Goal: Task Accomplishment & Management: Manage account settings

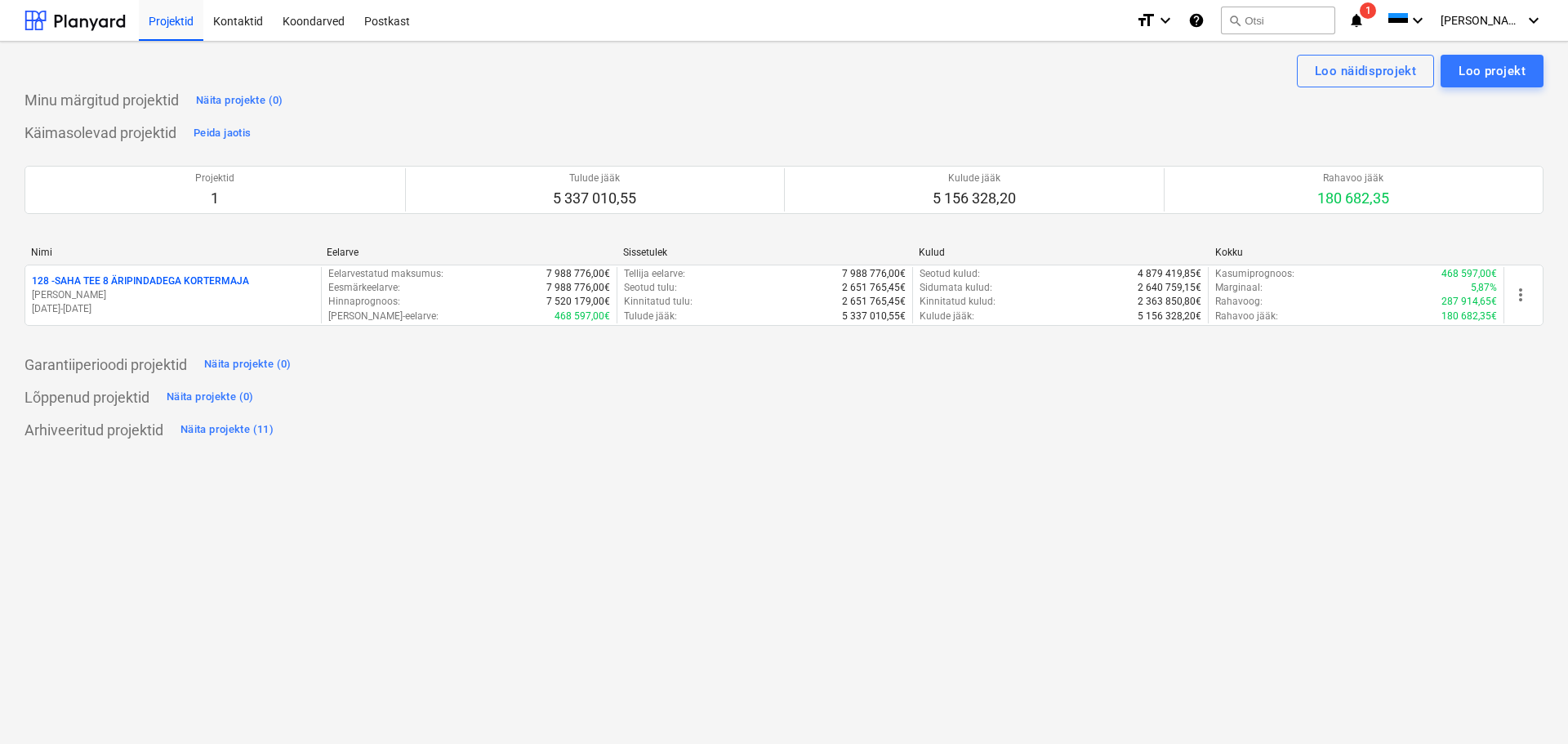
drag, startPoint x: 0, startPoint y: 0, endPoint x: 813, endPoint y: 436, distance: 922.5
click at [816, 437] on div "Arhiveeritud projektid Näita projekte (11)" at bounding box center [783, 430] width 1519 height 26
click at [1365, 18] on icon "notifications" at bounding box center [1356, 20] width 16 height 20
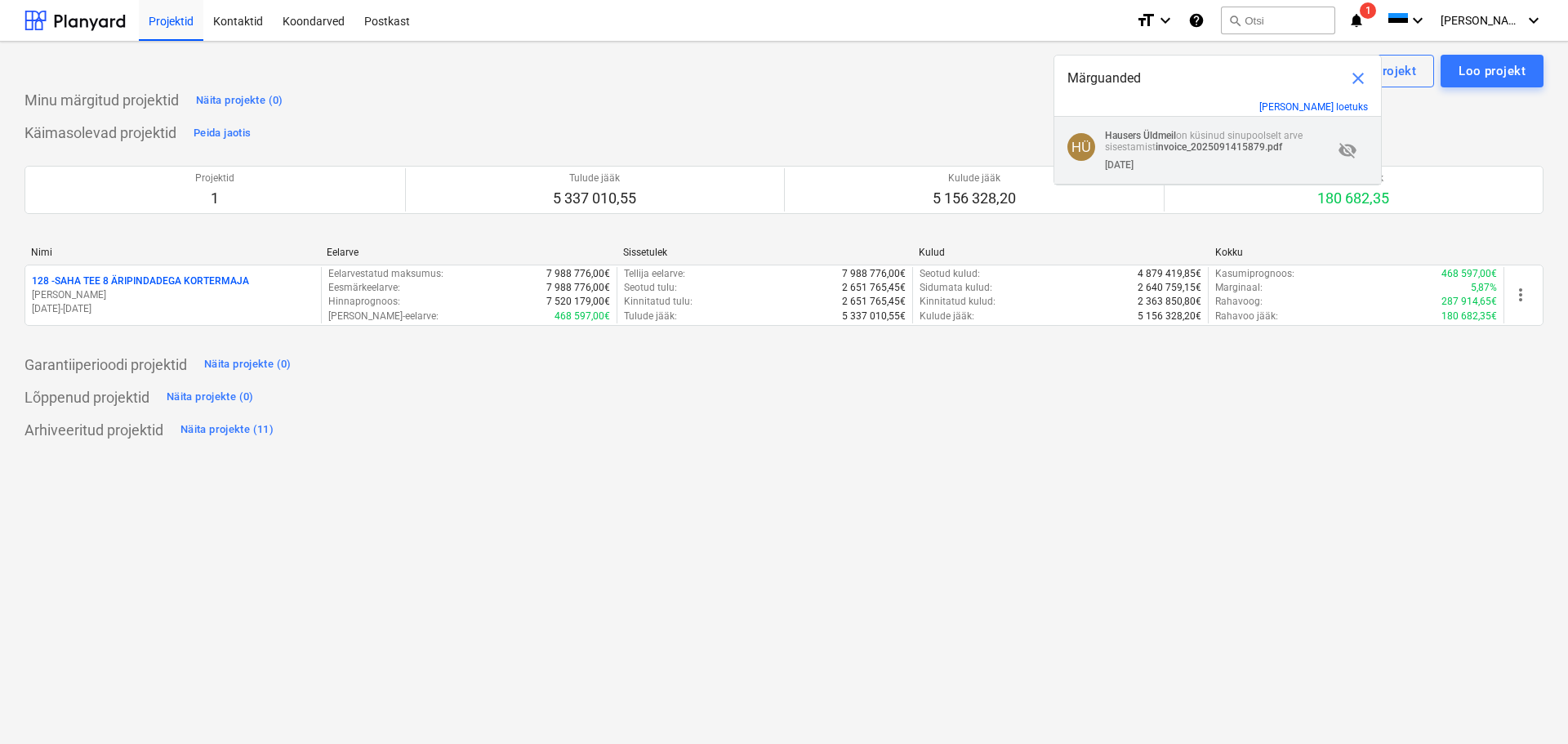
click at [1219, 145] on strong "invoice_2025091415879.pdf" at bounding box center [1219, 146] width 126 height 11
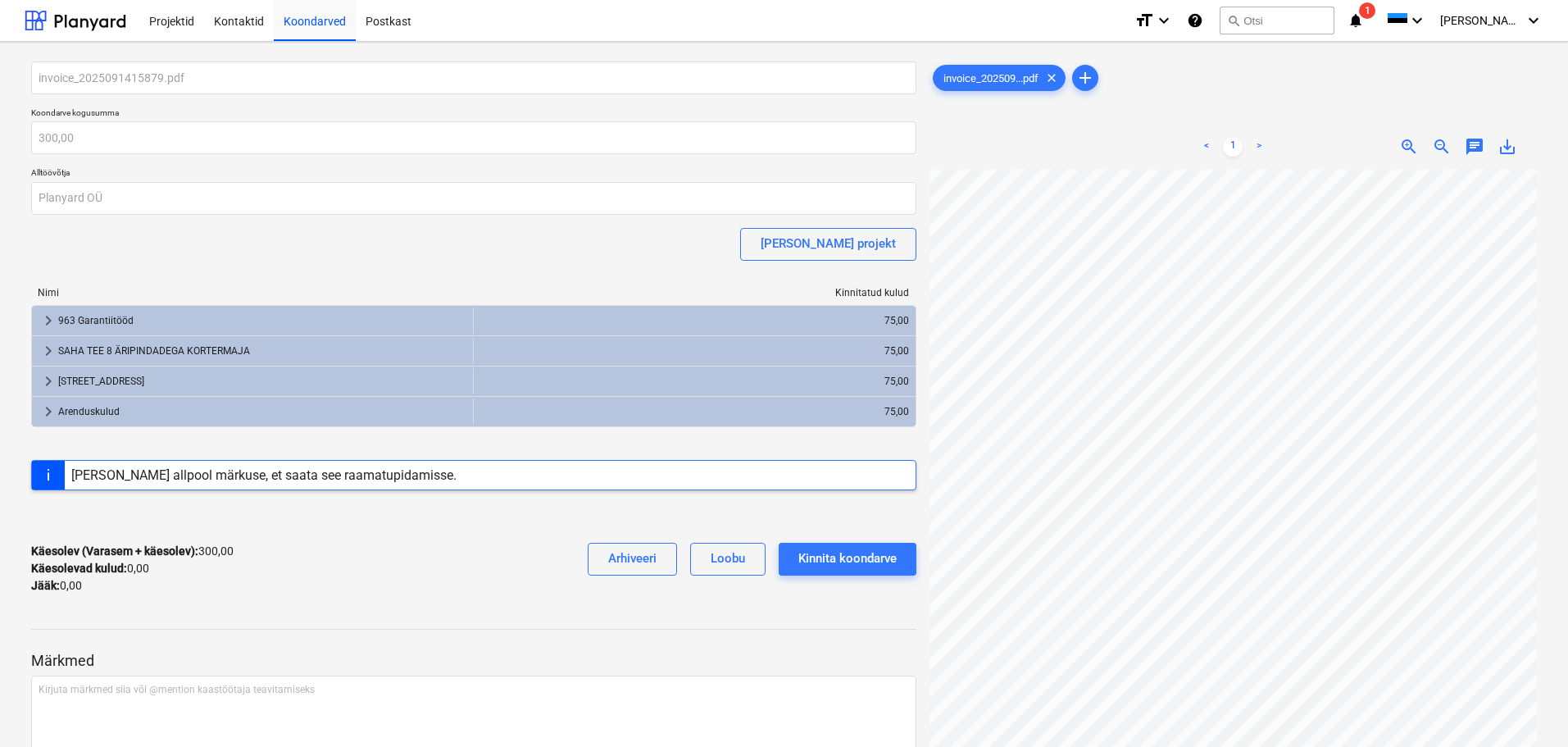
scroll to position [318, 377]
click at [917, 215] on div "invoice_2025091415879.pdf Koondarve kogusumma 300,00 Alltöövõtja Planyard OÜ Li…" at bounding box center [784, 533] width 1519 height 956
click at [951, 283] on div "invoice_202509...pdf clear add < 1 > zoom_in zoom_out chat 0 save_alt" at bounding box center [1233, 533] width 620 height 956
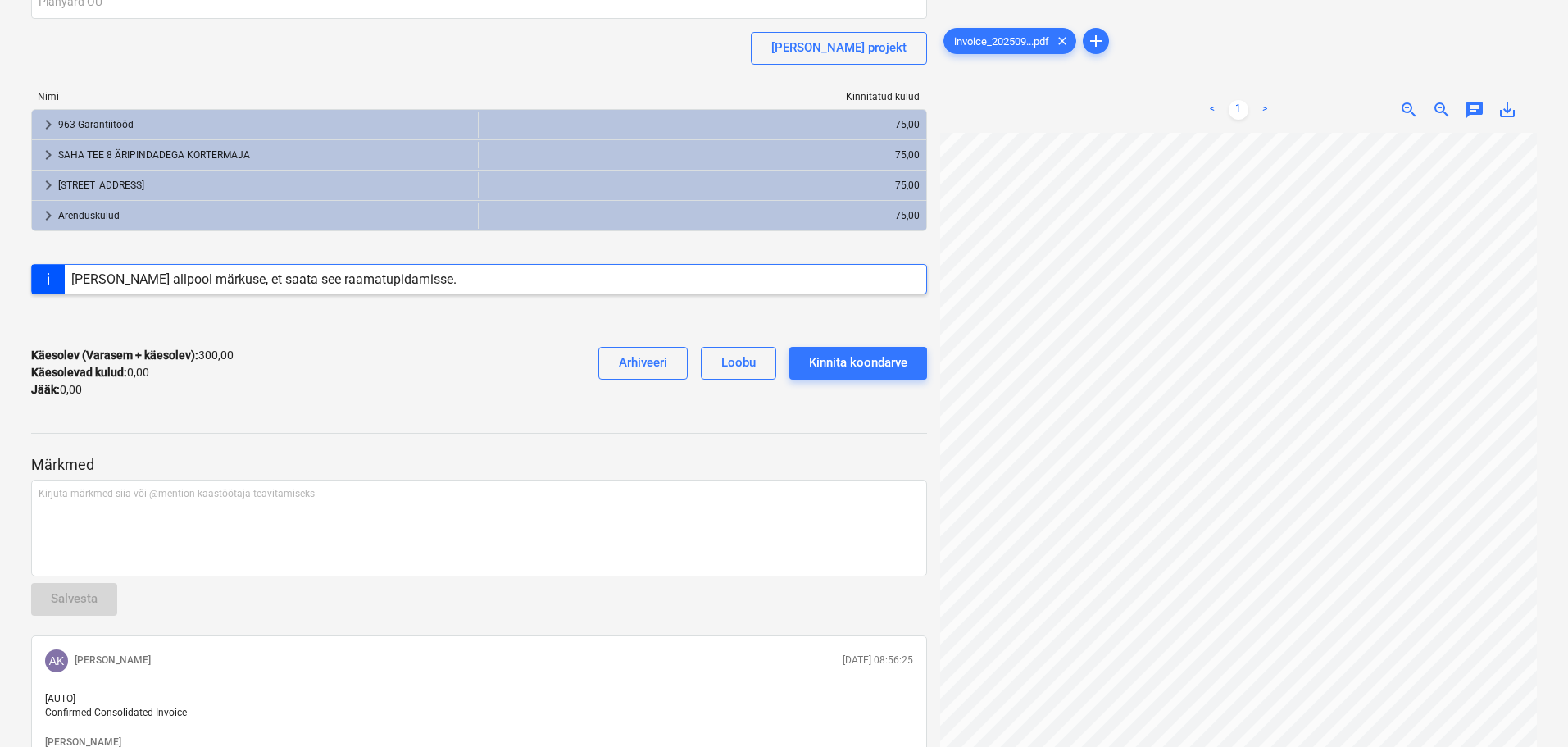
scroll to position [0, 0]
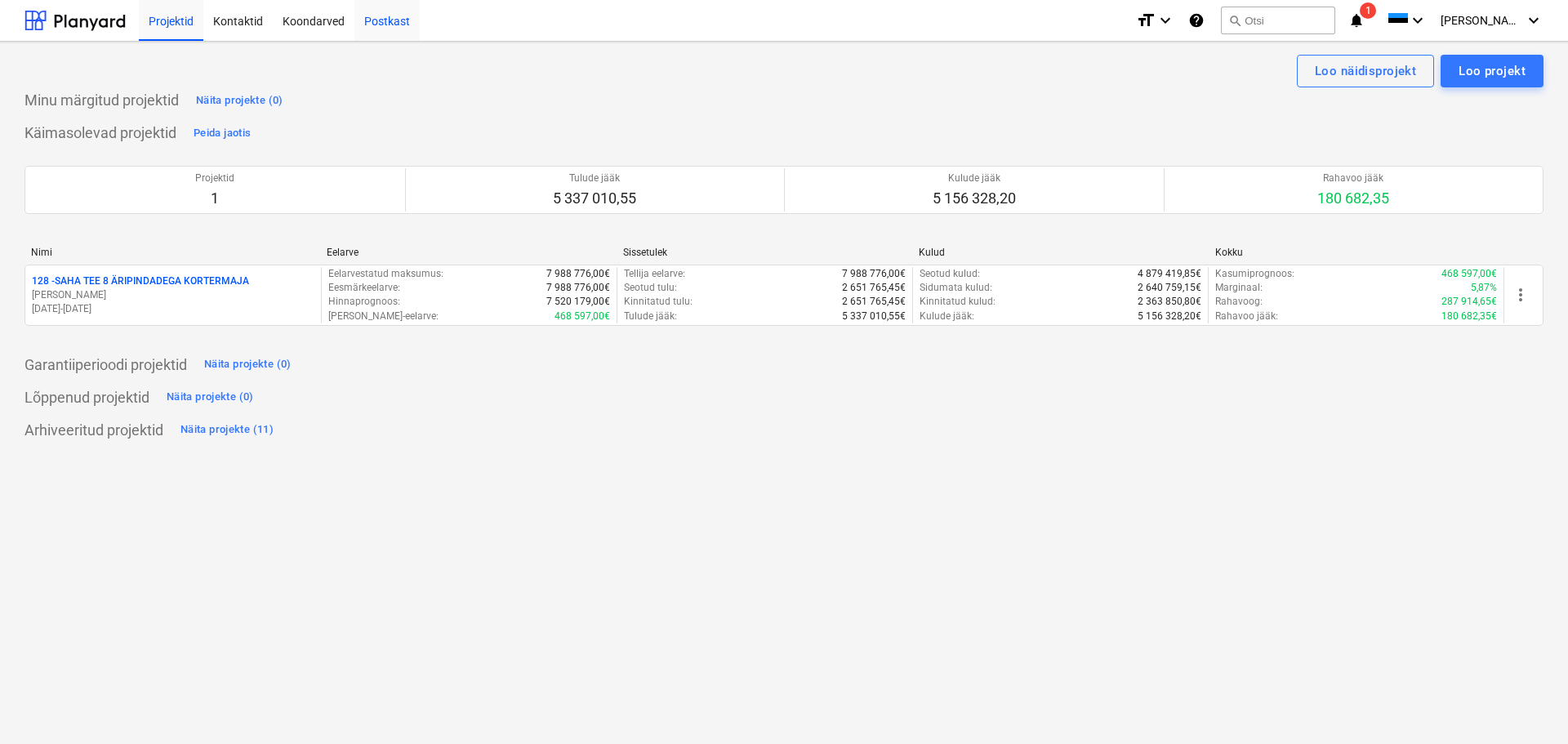
click at [392, 19] on div "Postkast" at bounding box center [387, 20] width 66 height 41
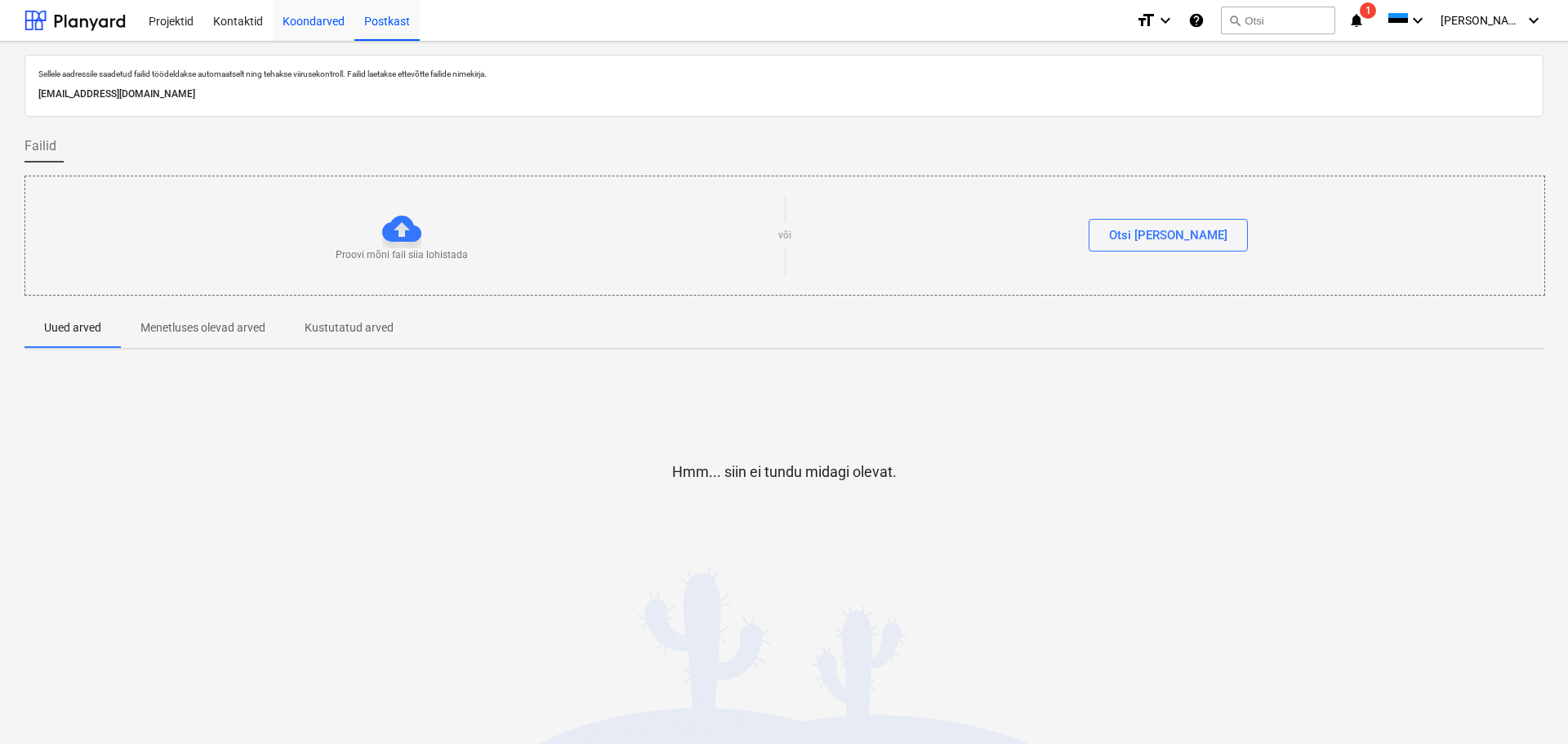
click at [300, 21] on div "Koondarved" at bounding box center [314, 20] width 81 height 41
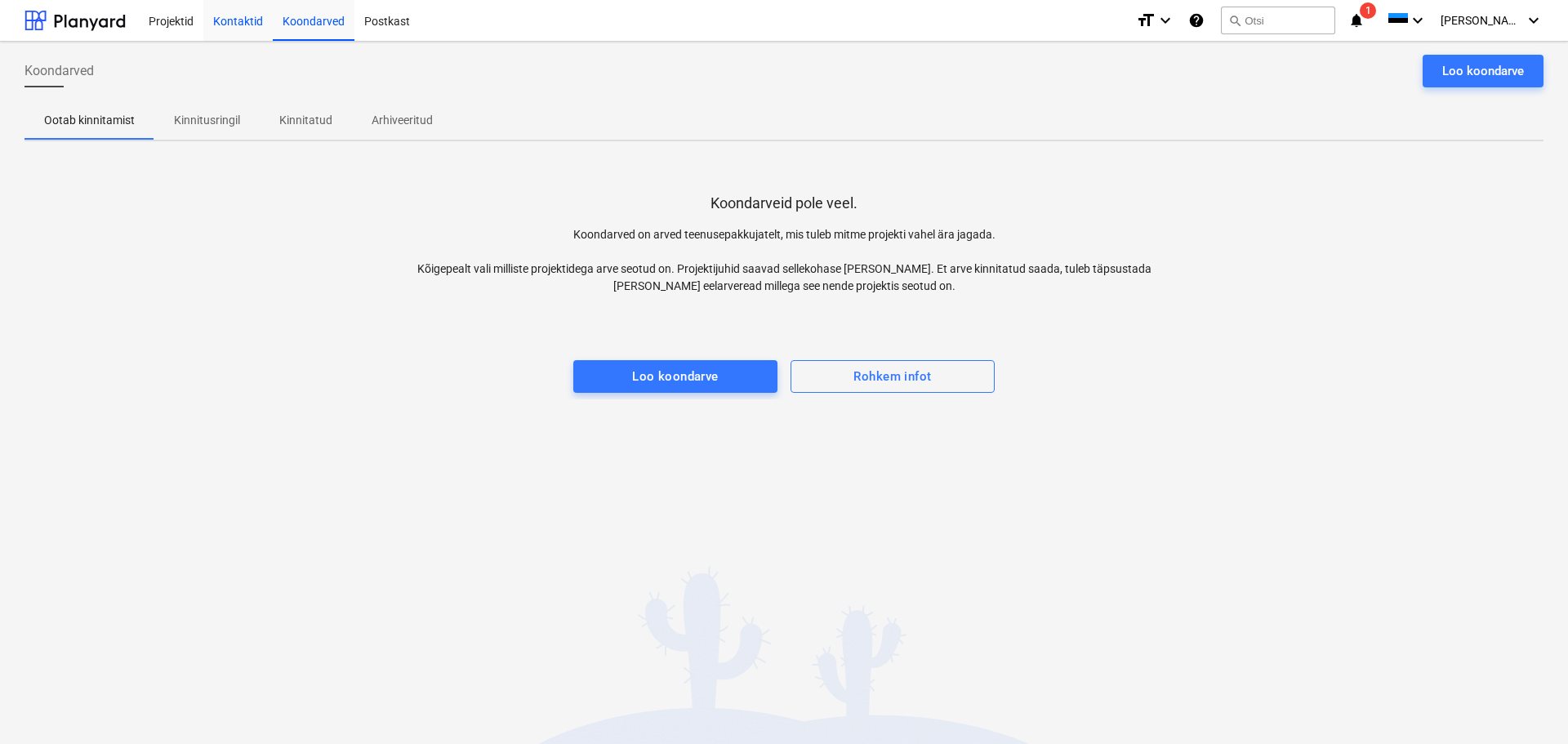
click at [224, 26] on div "Kontaktid" at bounding box center [238, 20] width 69 height 41
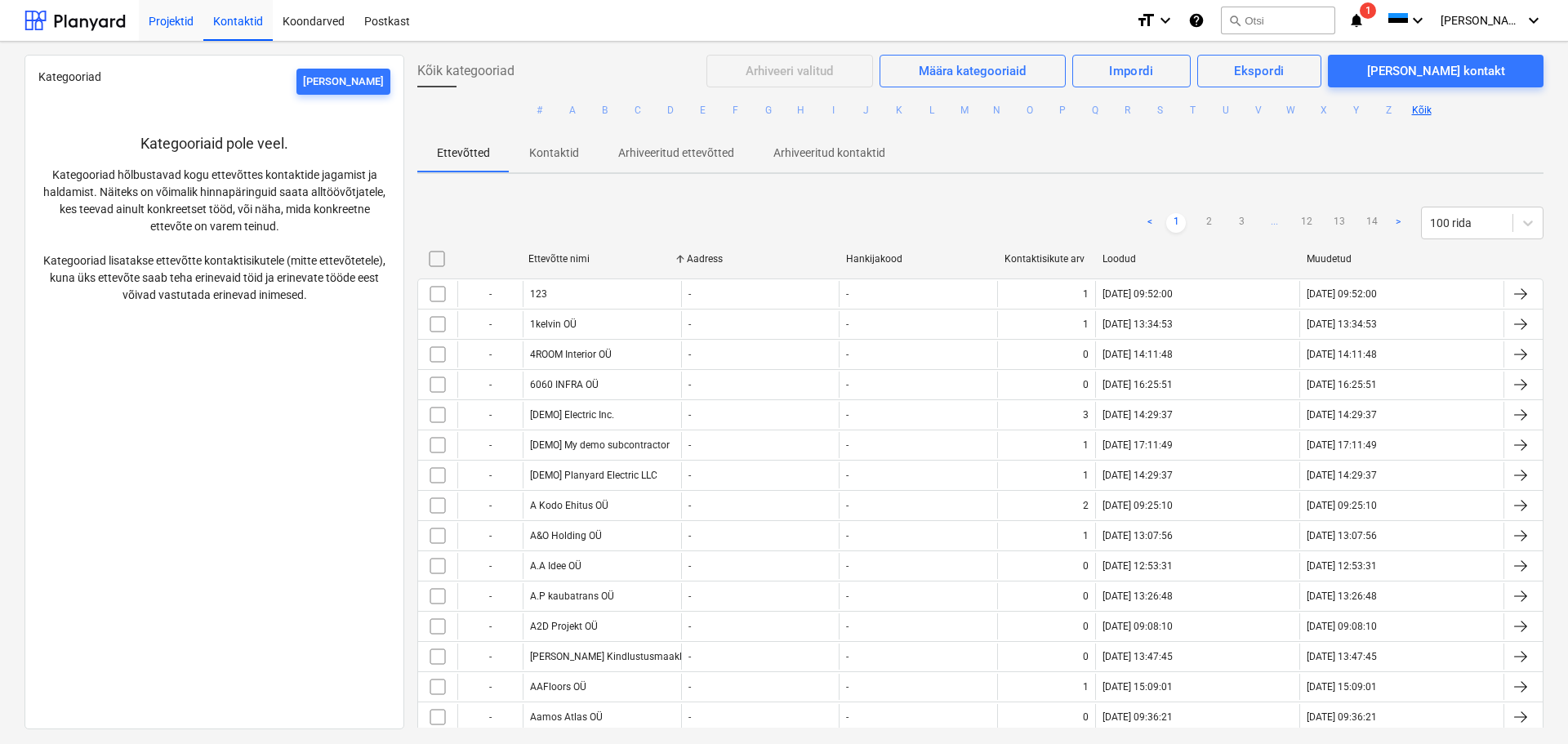
click at [160, 24] on div "Projektid" at bounding box center [171, 20] width 65 height 41
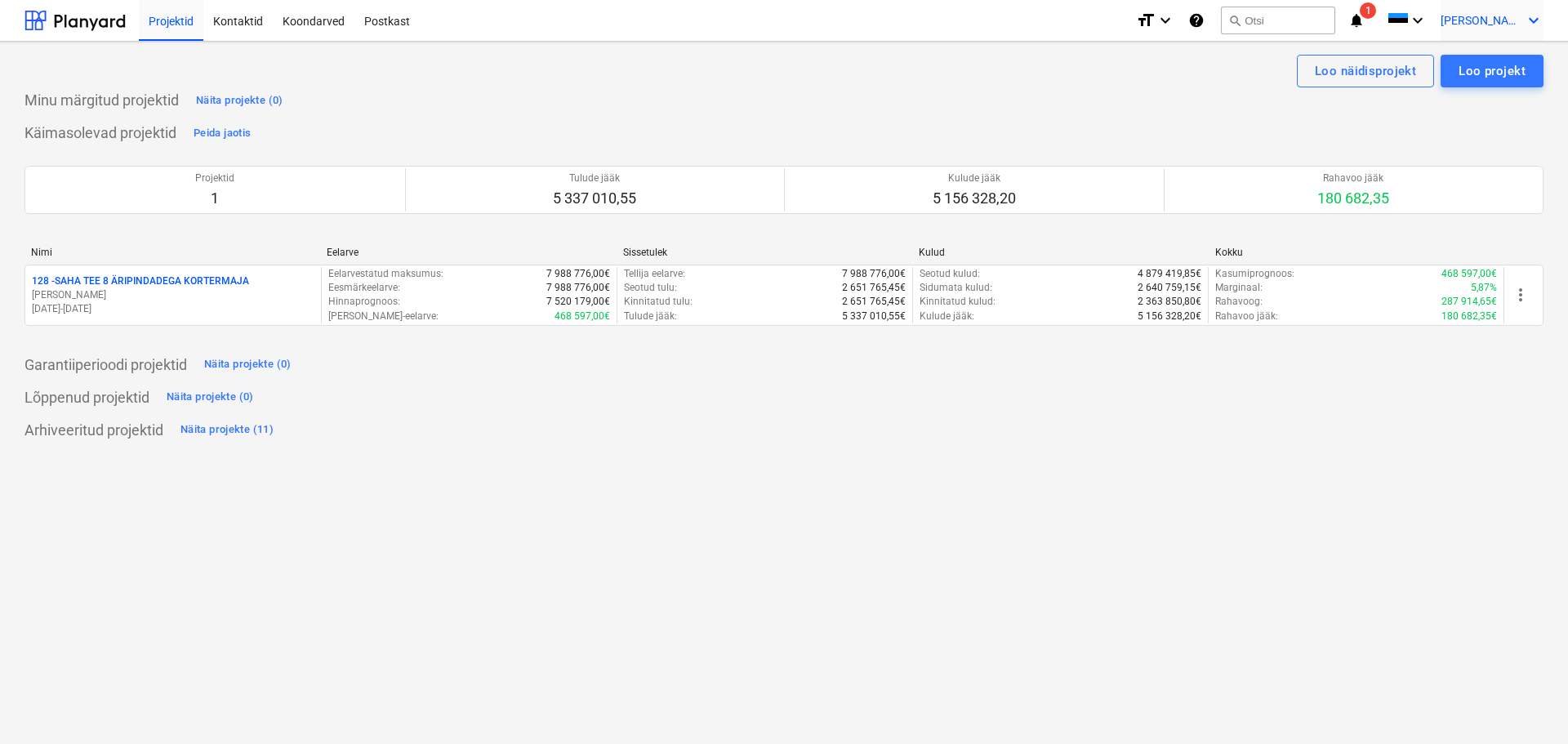
click at [1501, 23] on span "[PERSON_NAME]" at bounding box center [1481, 20] width 81 height 13
click at [1476, 64] on div "Sätted" at bounding box center [1494, 64] width 98 height 26
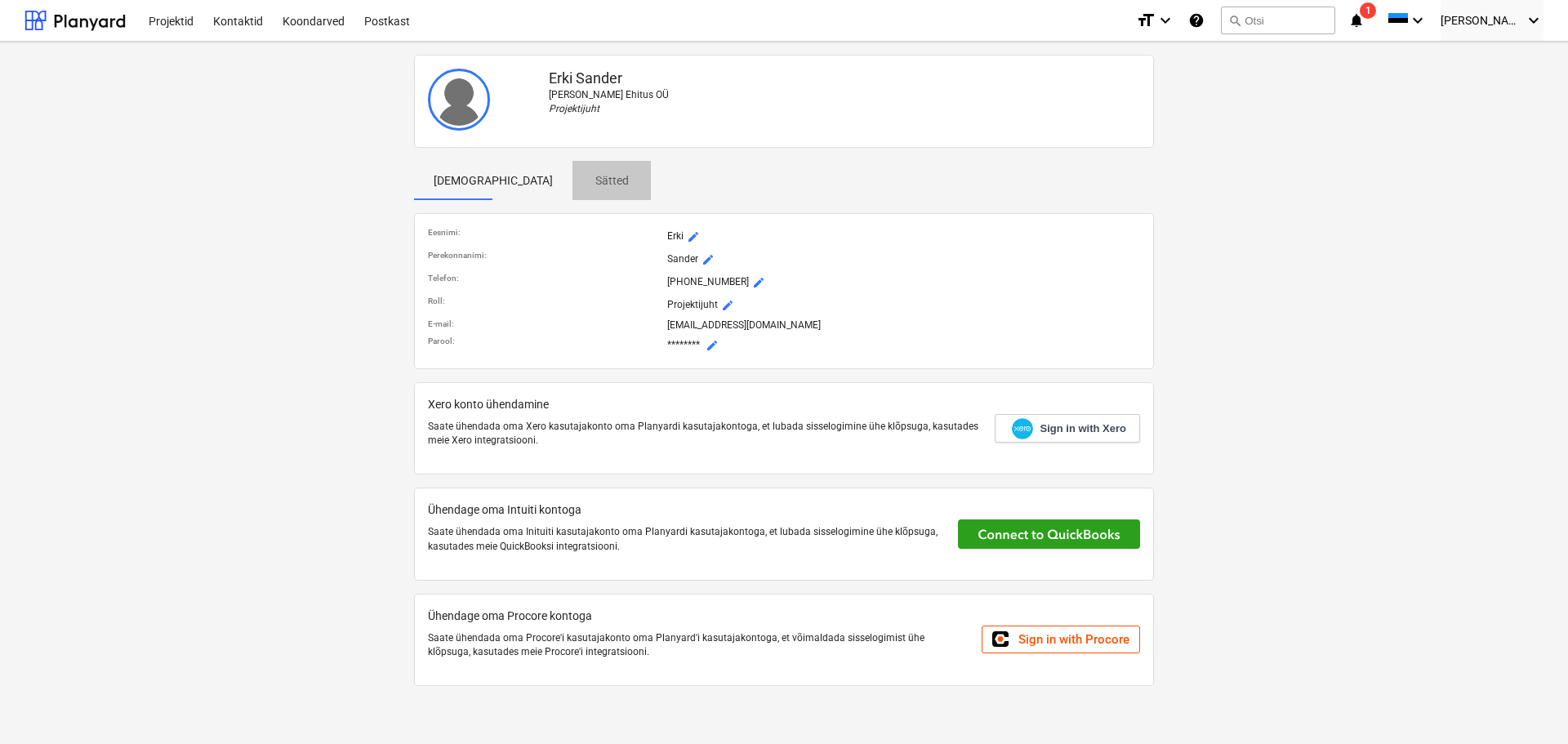
click at [592, 180] on p "Sätted" at bounding box center [611, 181] width 39 height 17
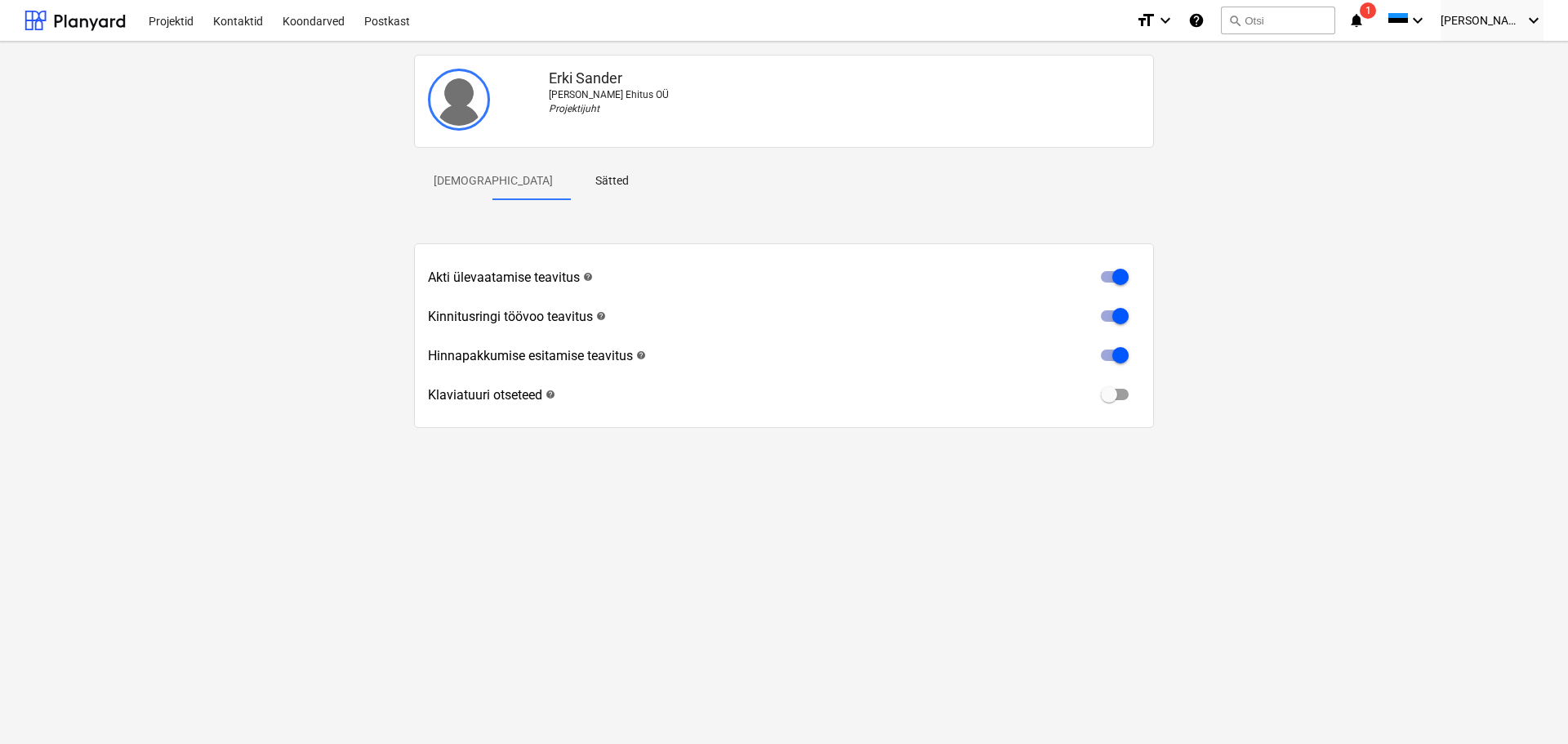
click at [434, 183] on p "Profiil" at bounding box center [494, 181] width 119 height 17
click at [112, 241] on div "Erki Sander Hausers Ehitus OÜ Projektijuht Profiil Sätted Akti ülevaatamise tea…" at bounding box center [784, 263] width 1532 height 429
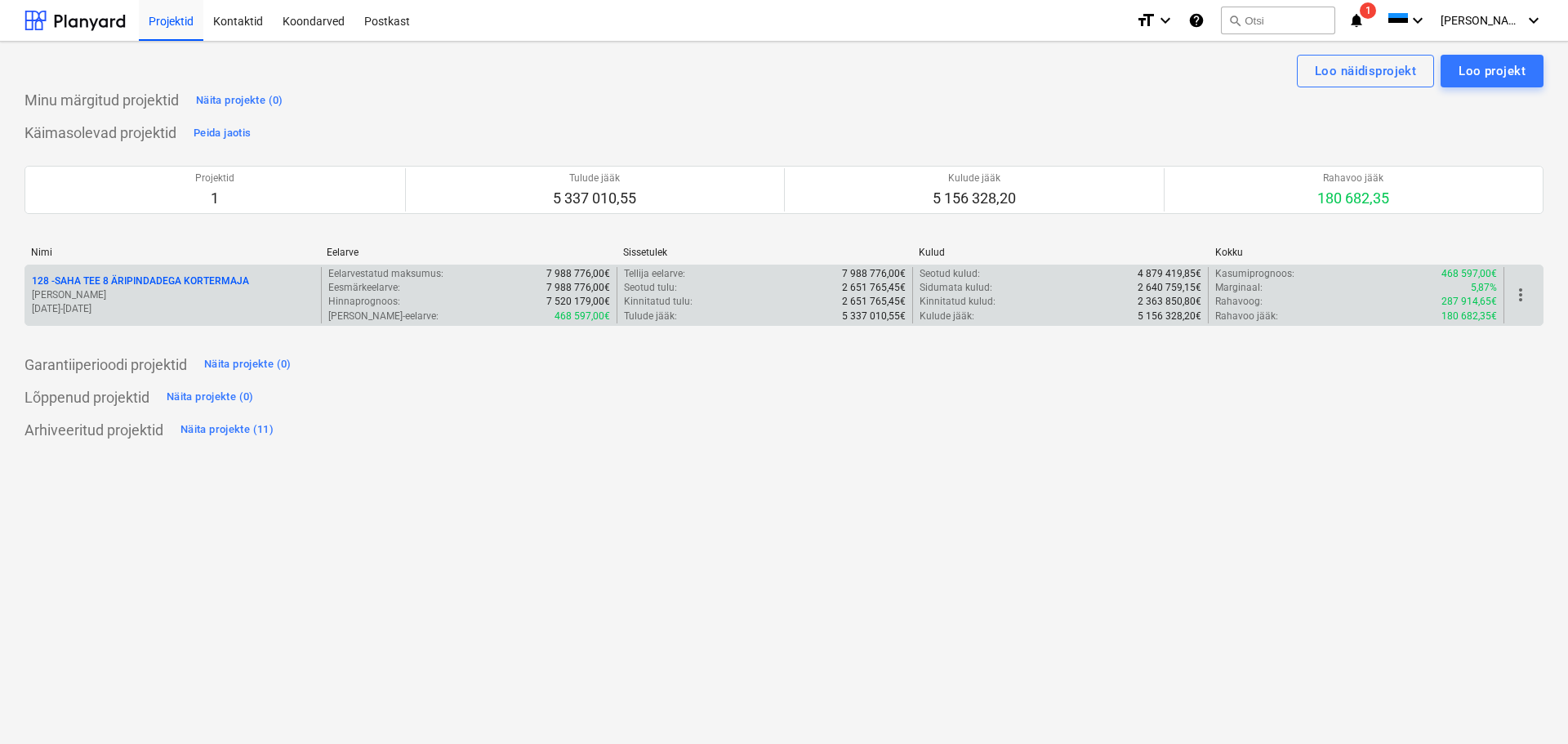
click at [148, 283] on p "128 - SAHA TEE 8 ÄRIPINDADEGA KORTERMAJA" at bounding box center [140, 281] width 217 height 14
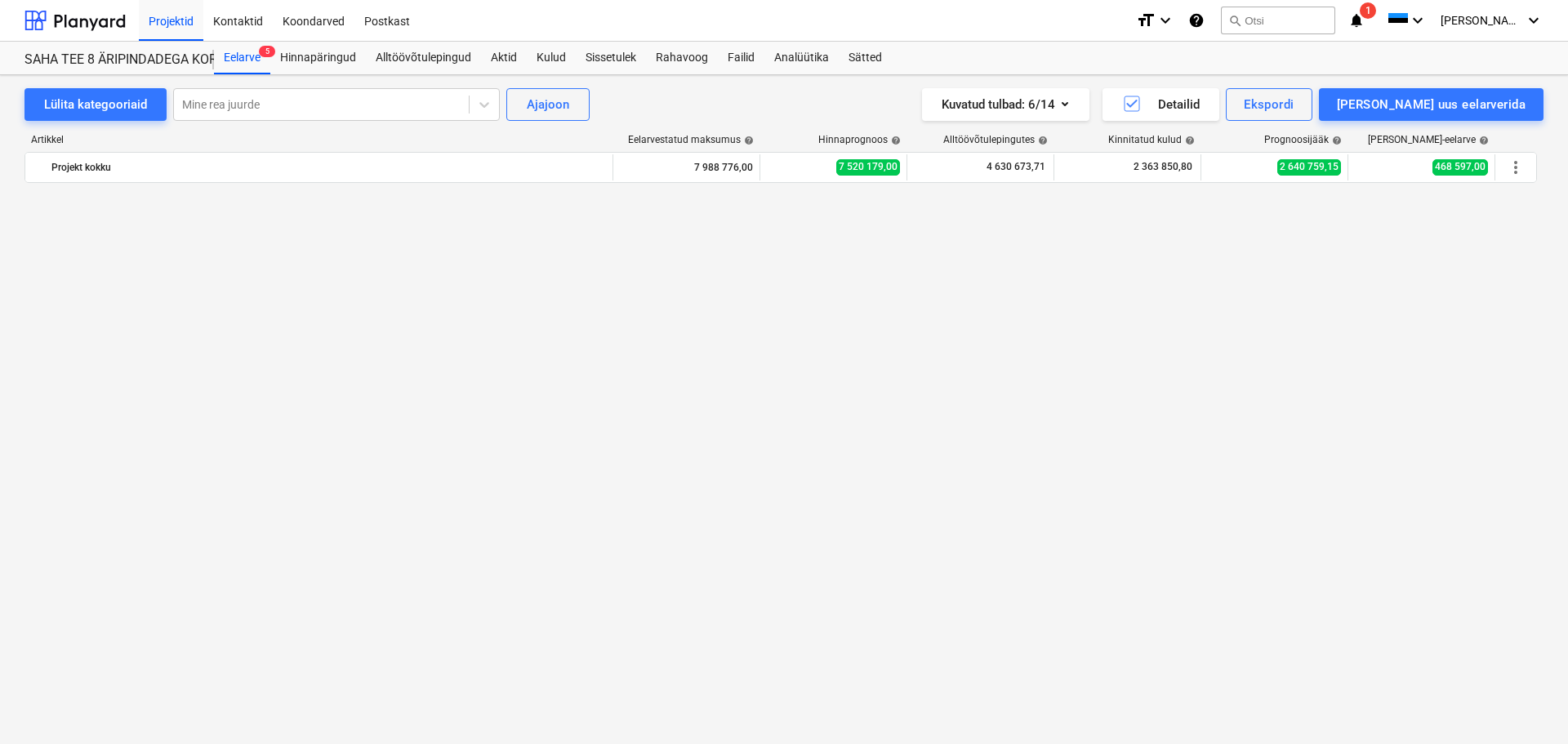
scroll to position [2628, 0]
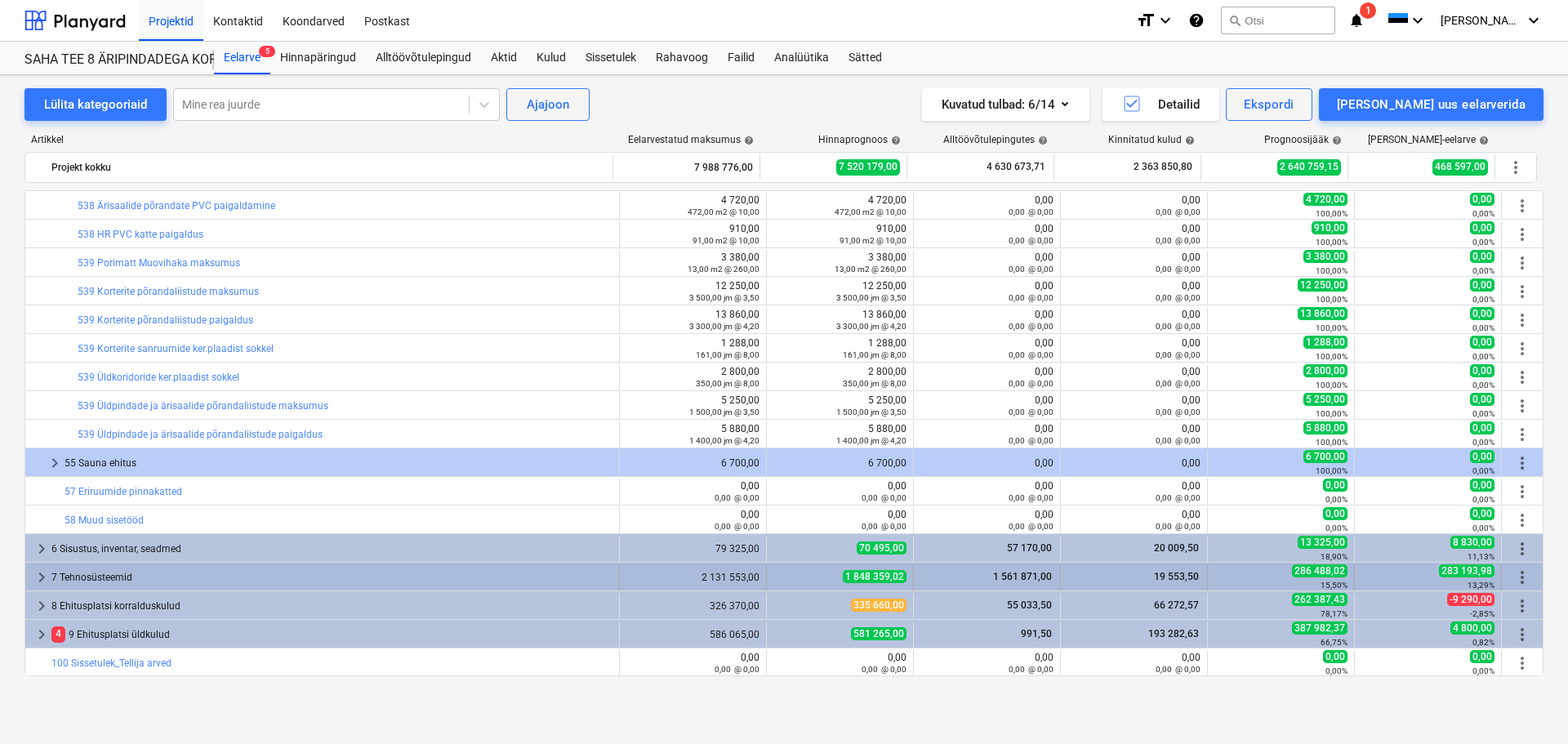
click at [35, 578] on span "keyboard_arrow_right" at bounding box center [41, 577] width 20 height 20
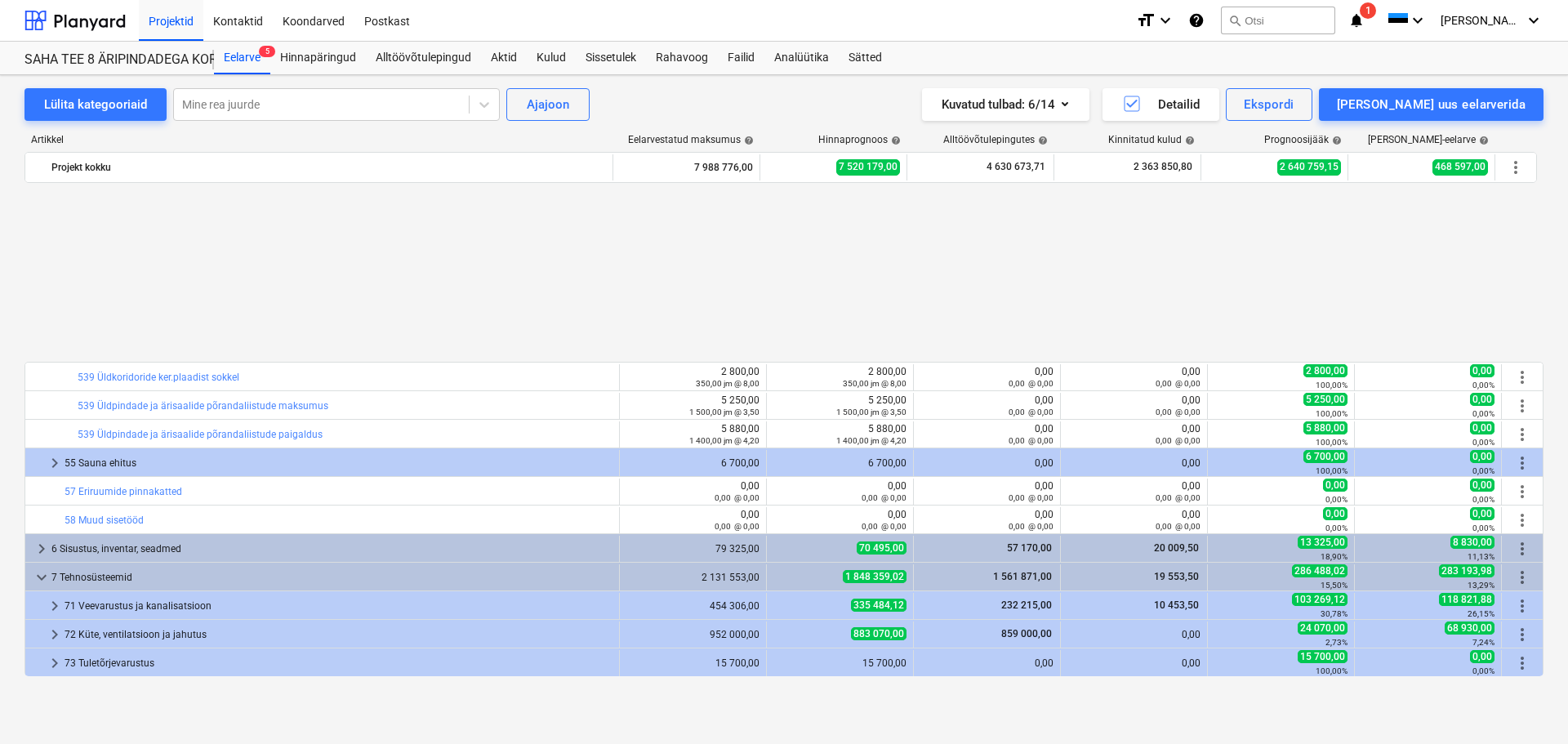
scroll to position [2857, 0]
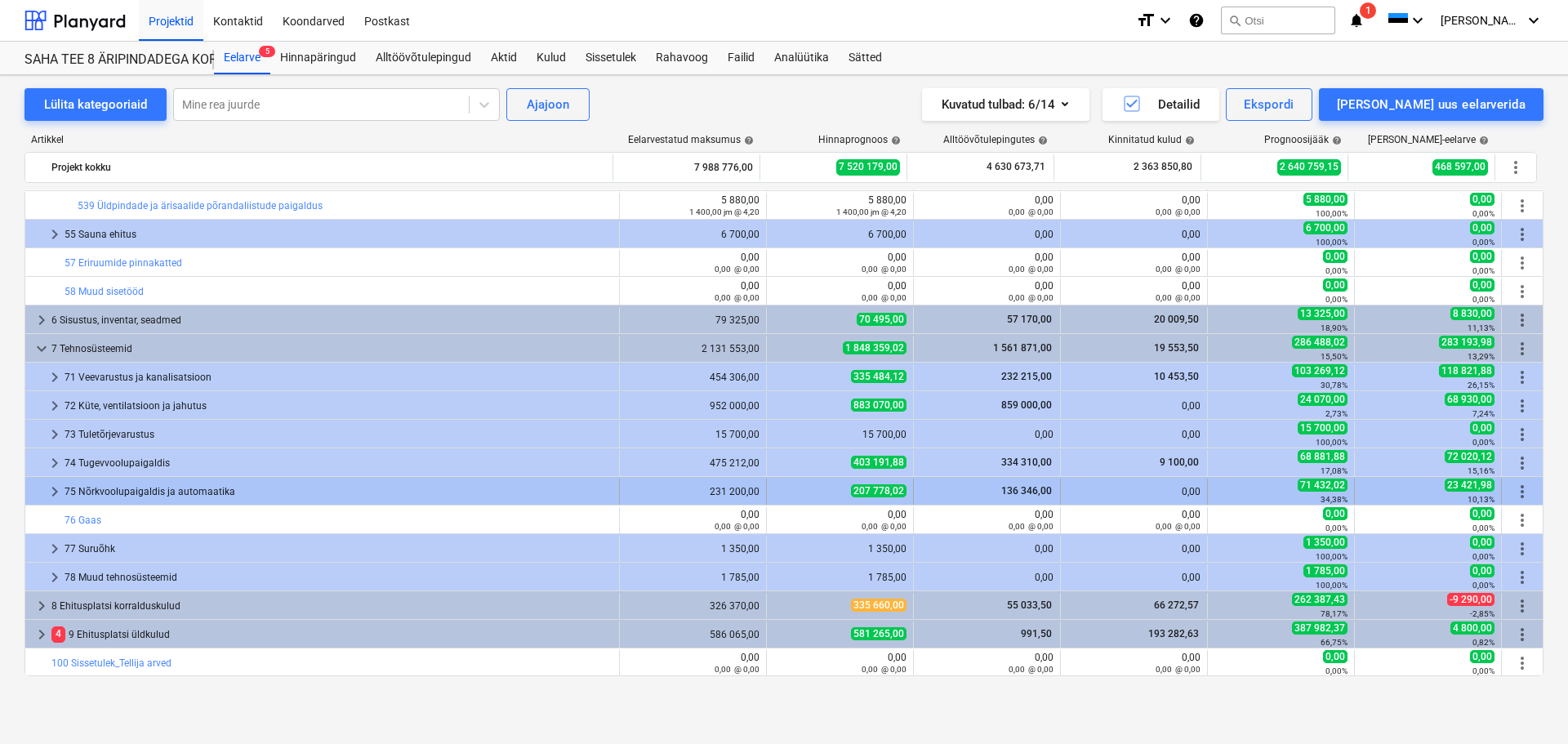
click at [52, 494] on span "keyboard_arrow_right" at bounding box center [54, 491] width 20 height 20
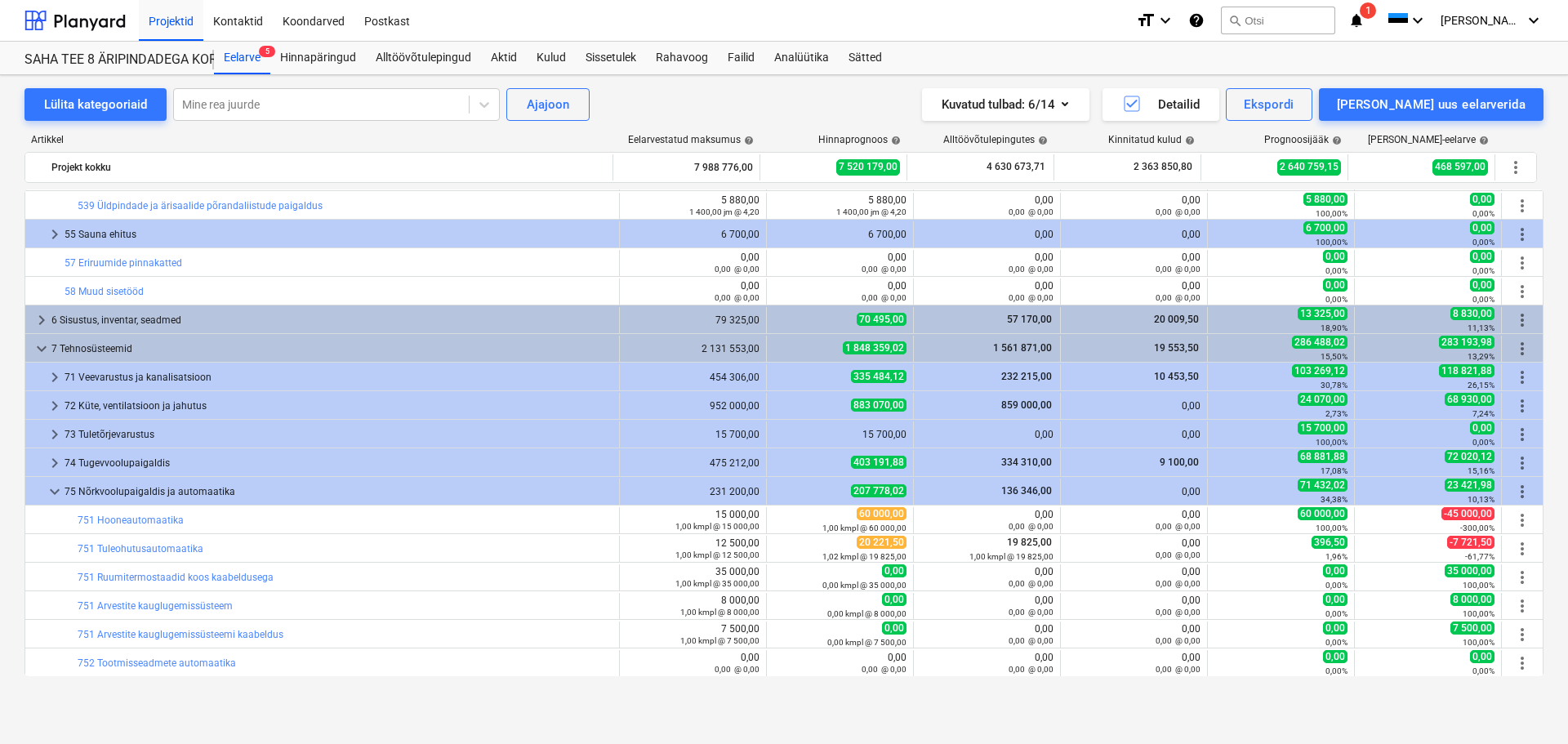
scroll to position [3019, 0]
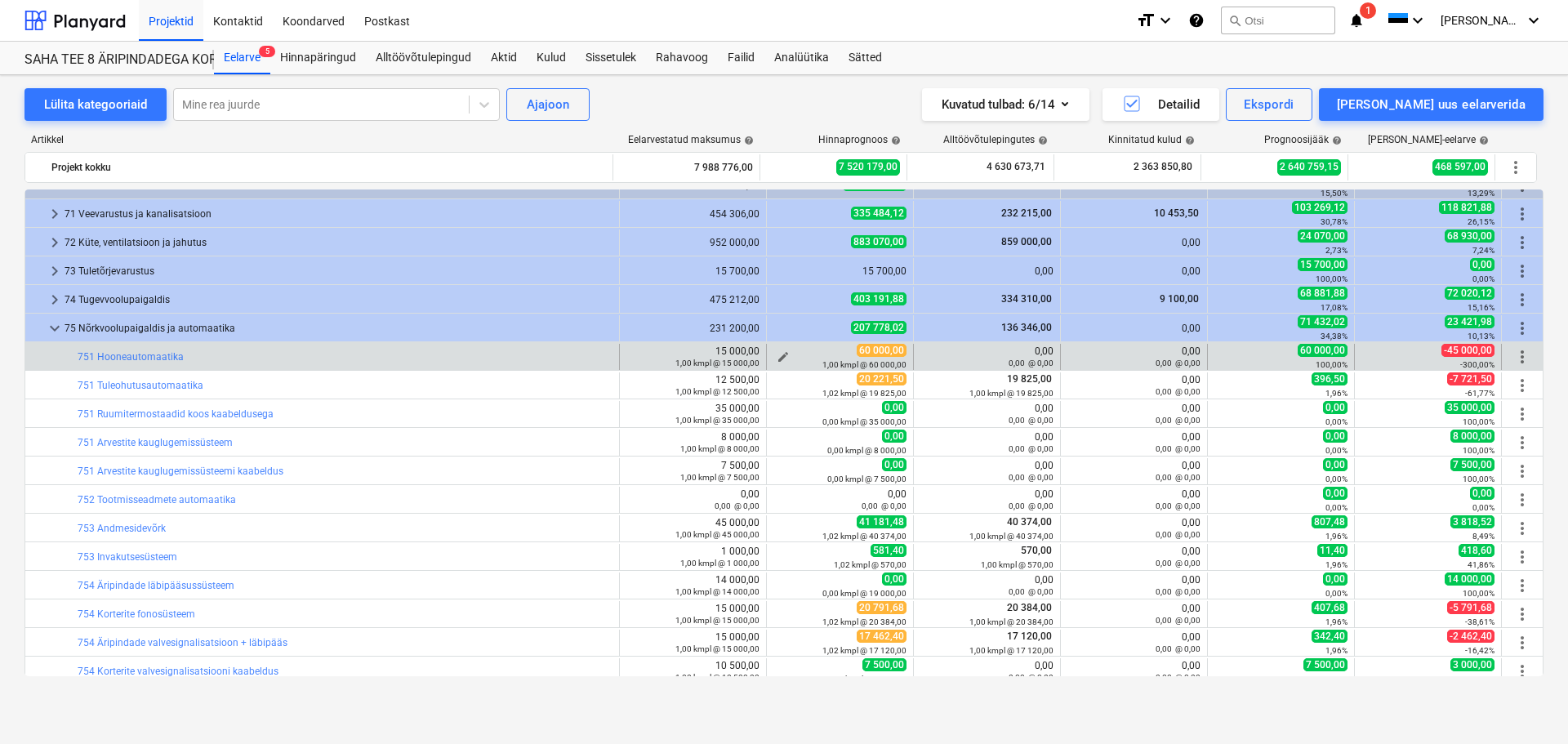
click at [782, 352] on span "edit" at bounding box center [782, 356] width 13 height 13
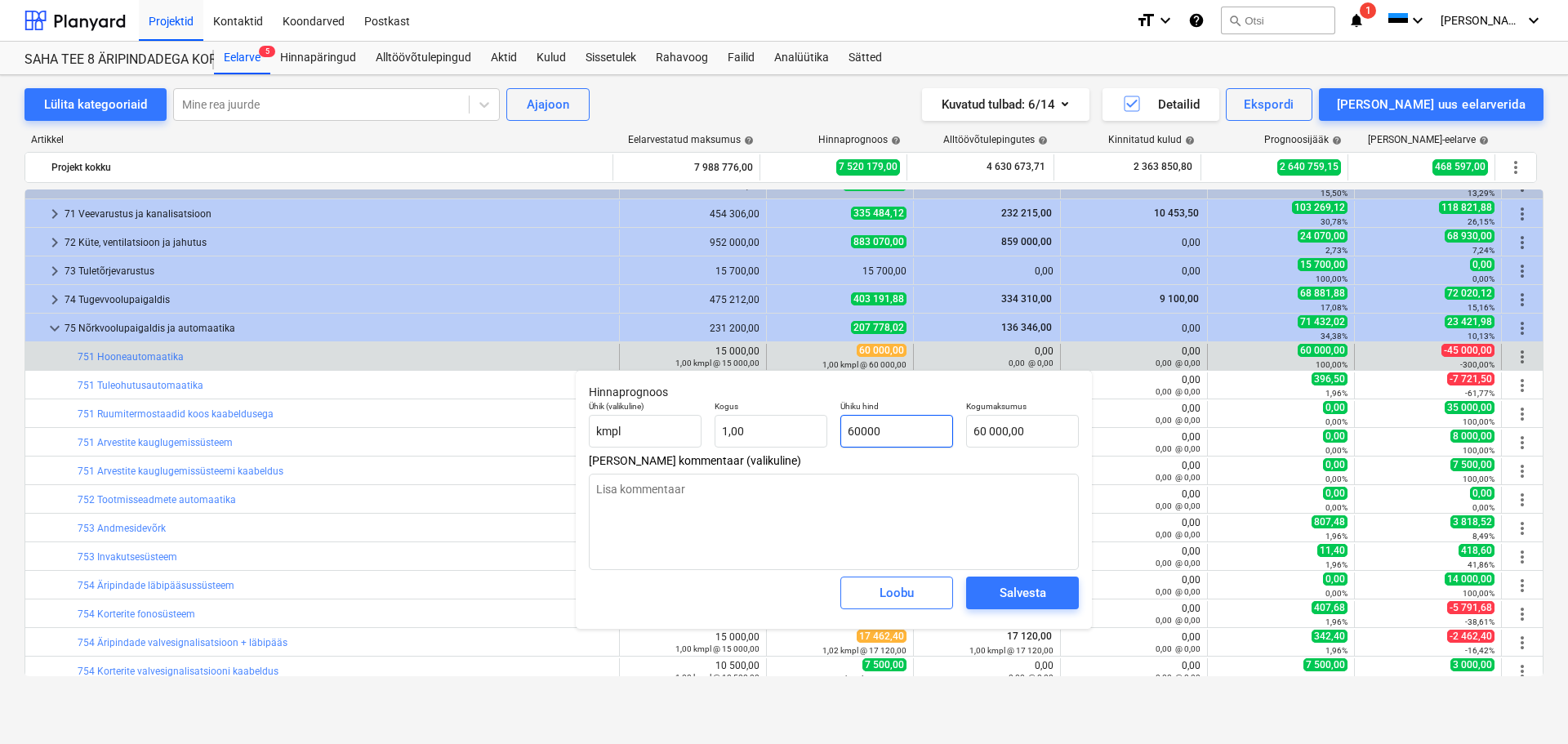
click at [851, 429] on input "60000" at bounding box center [896, 431] width 112 height 33
type input "3"
type textarea "x"
type input "3,00"
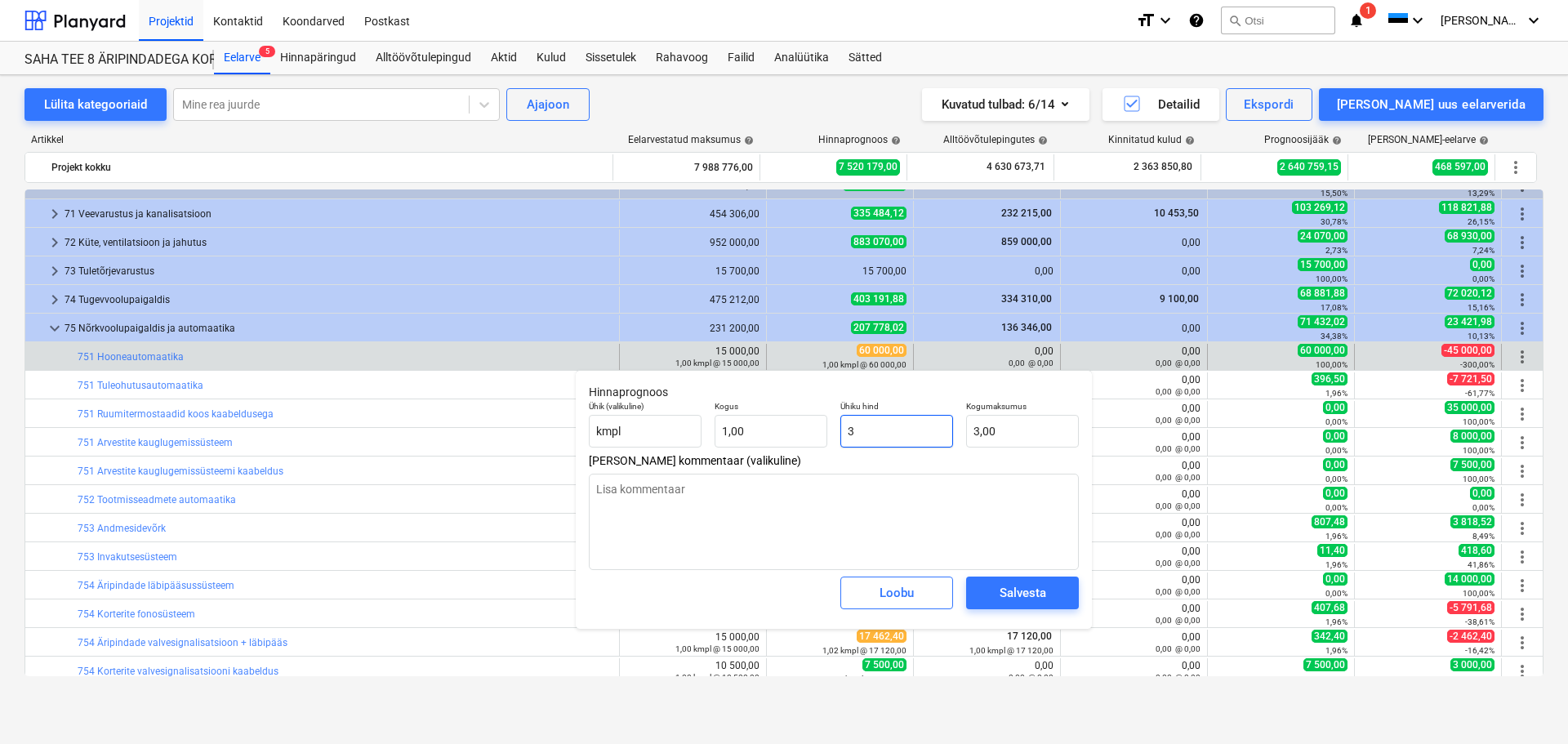
type input "30"
type textarea "x"
type input "30,00"
type input "300"
type textarea "x"
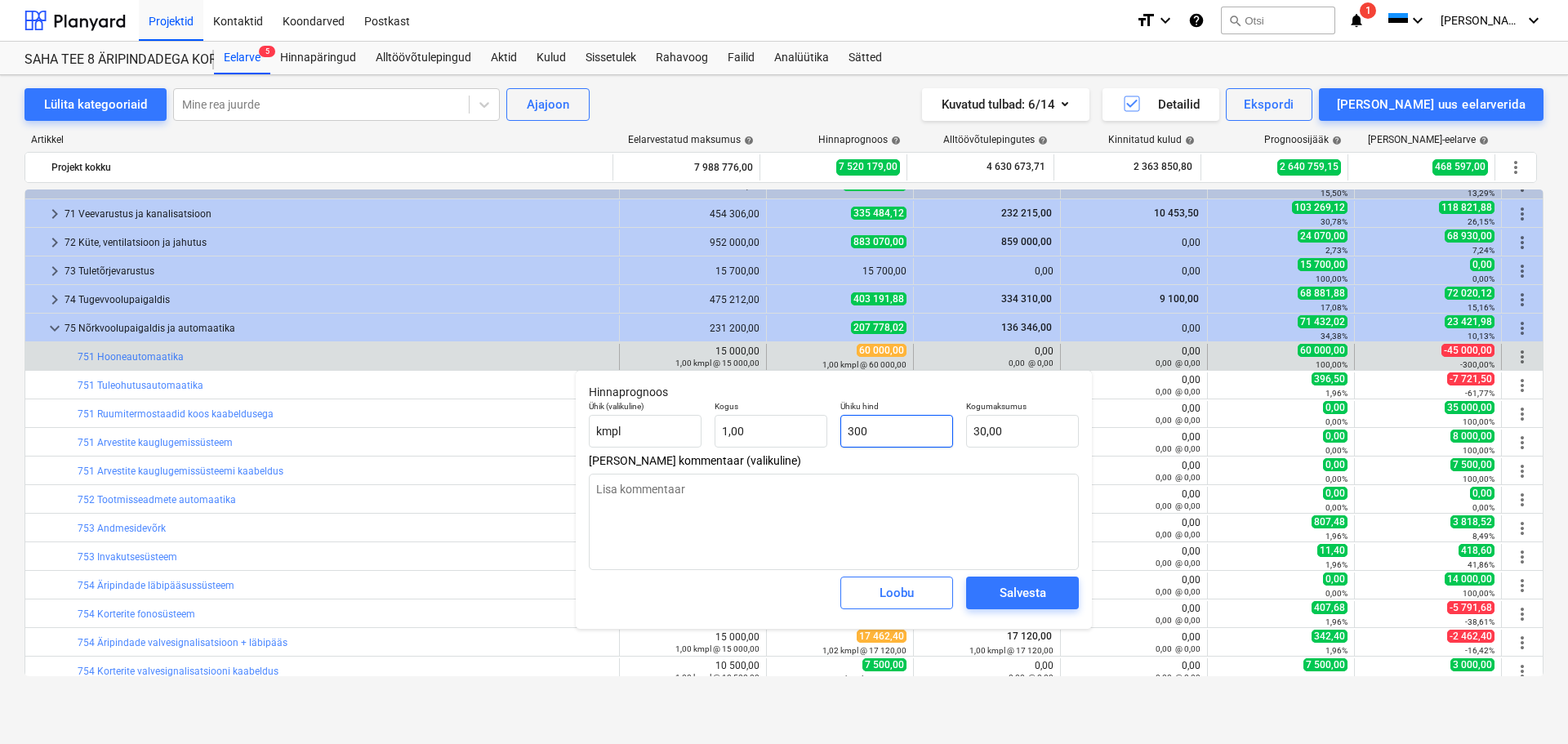
type input "300,00"
type input "3000"
type textarea "x"
type input "3 000,00"
type input "30000"
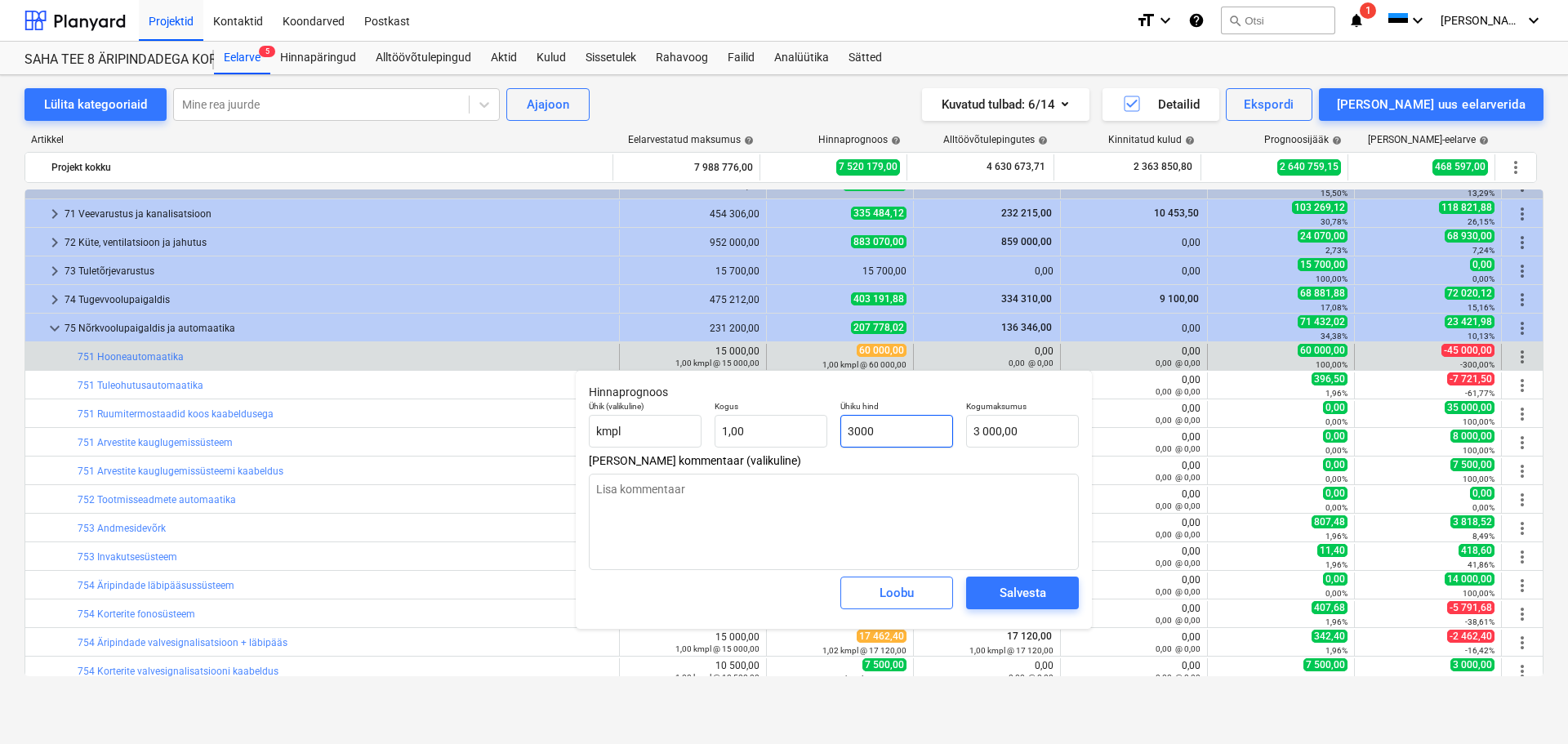
type textarea "x"
type input "30 000,00"
click at [1029, 589] on div "Salvesta" at bounding box center [1023, 593] width 47 height 22
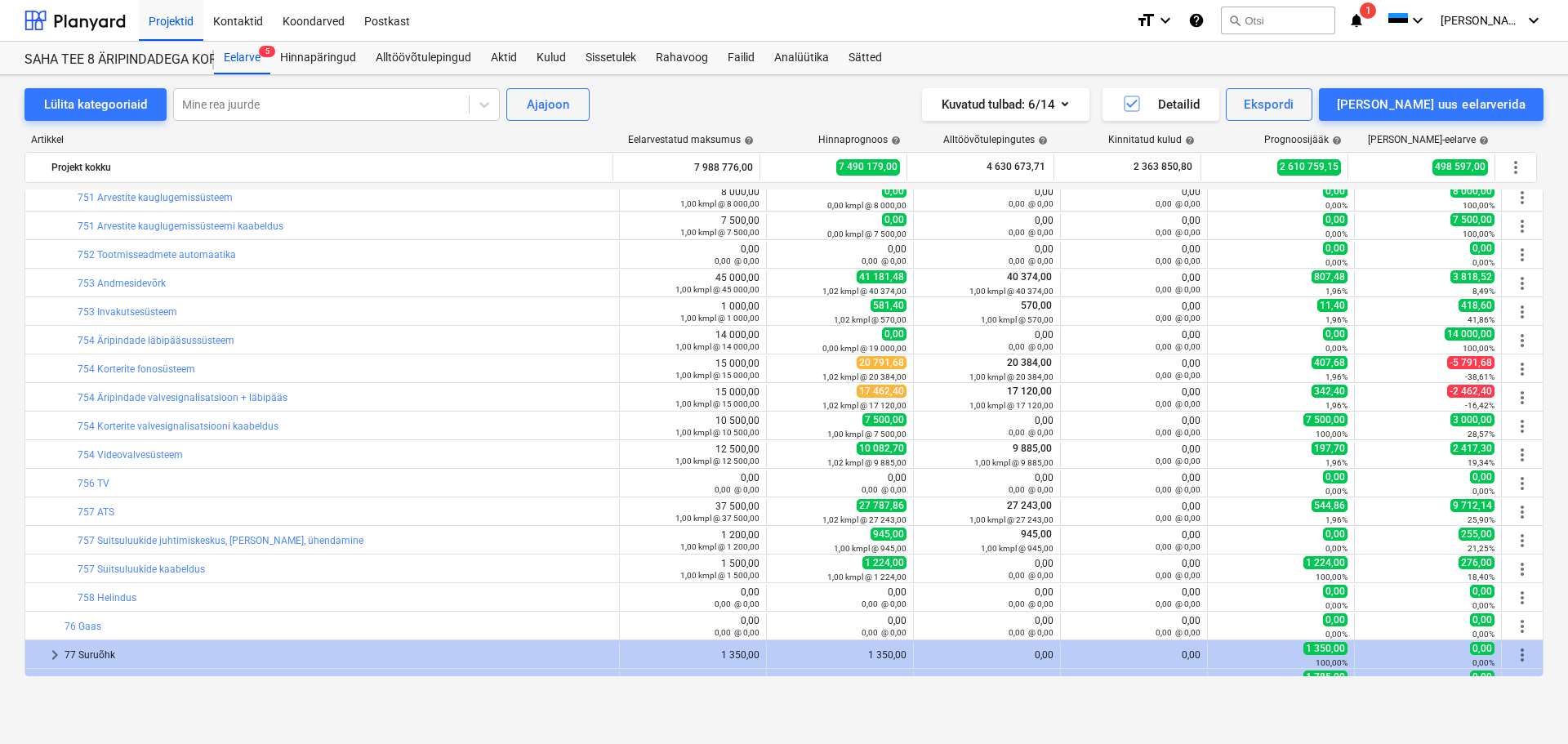
scroll to position [3101, 0]
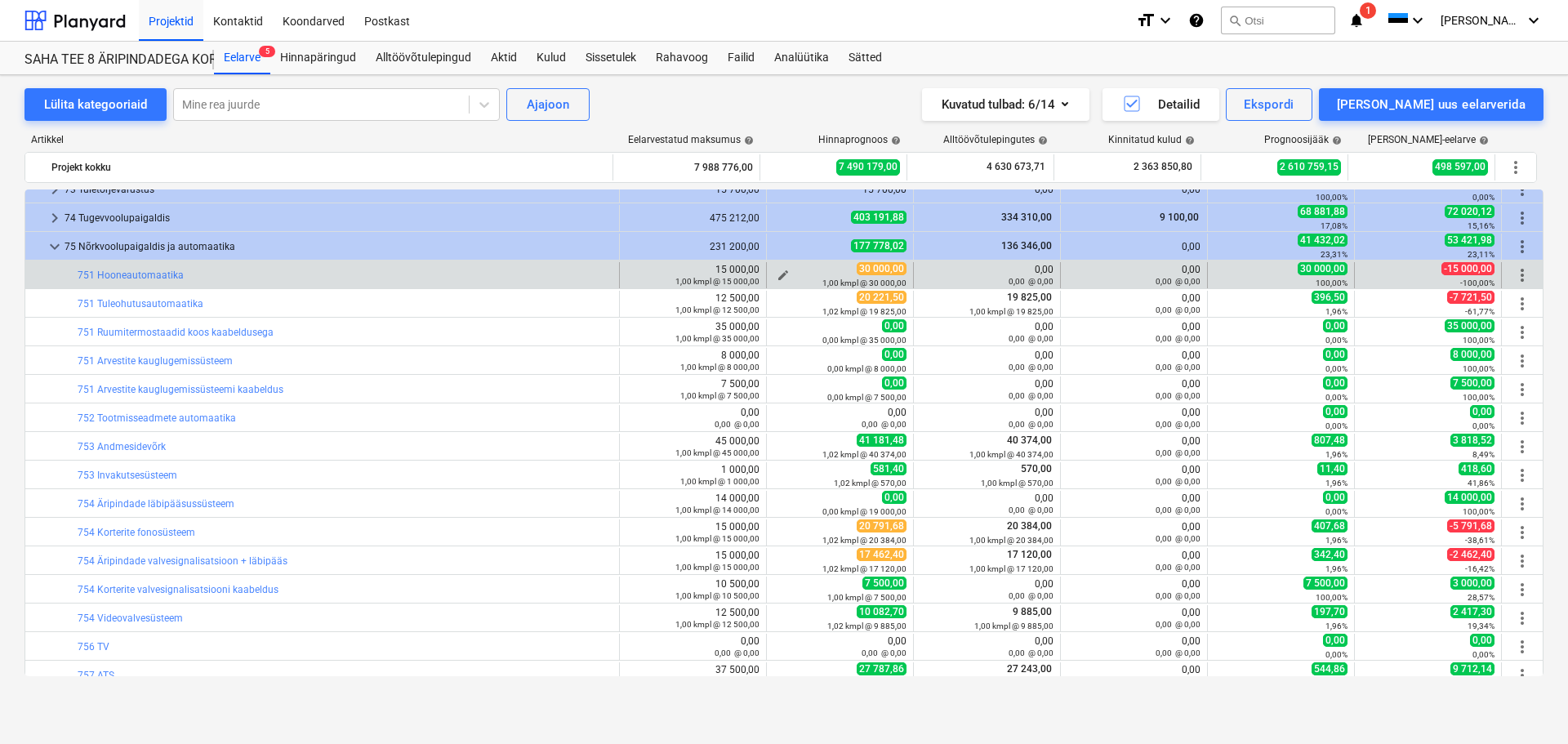
click at [785, 262] on div "30 000,00 1,00 kmpl @ 30 000,00" at bounding box center [840, 274] width 133 height 25
click at [776, 273] on span "edit" at bounding box center [782, 275] width 13 height 13
type textarea "x"
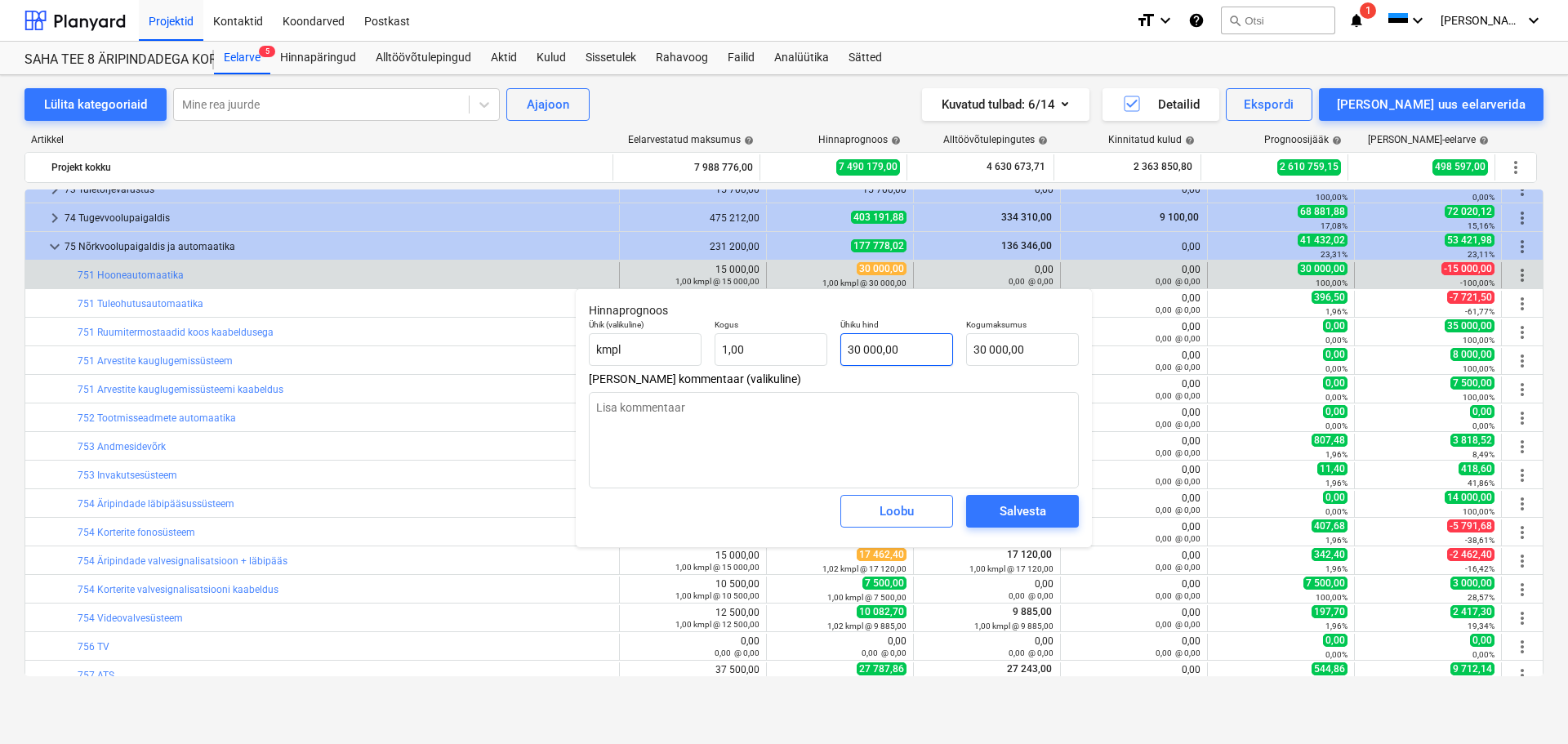
type input "30000"
click at [901, 347] on input "30000" at bounding box center [896, 349] width 112 height 33
type textarea "x"
type input "5"
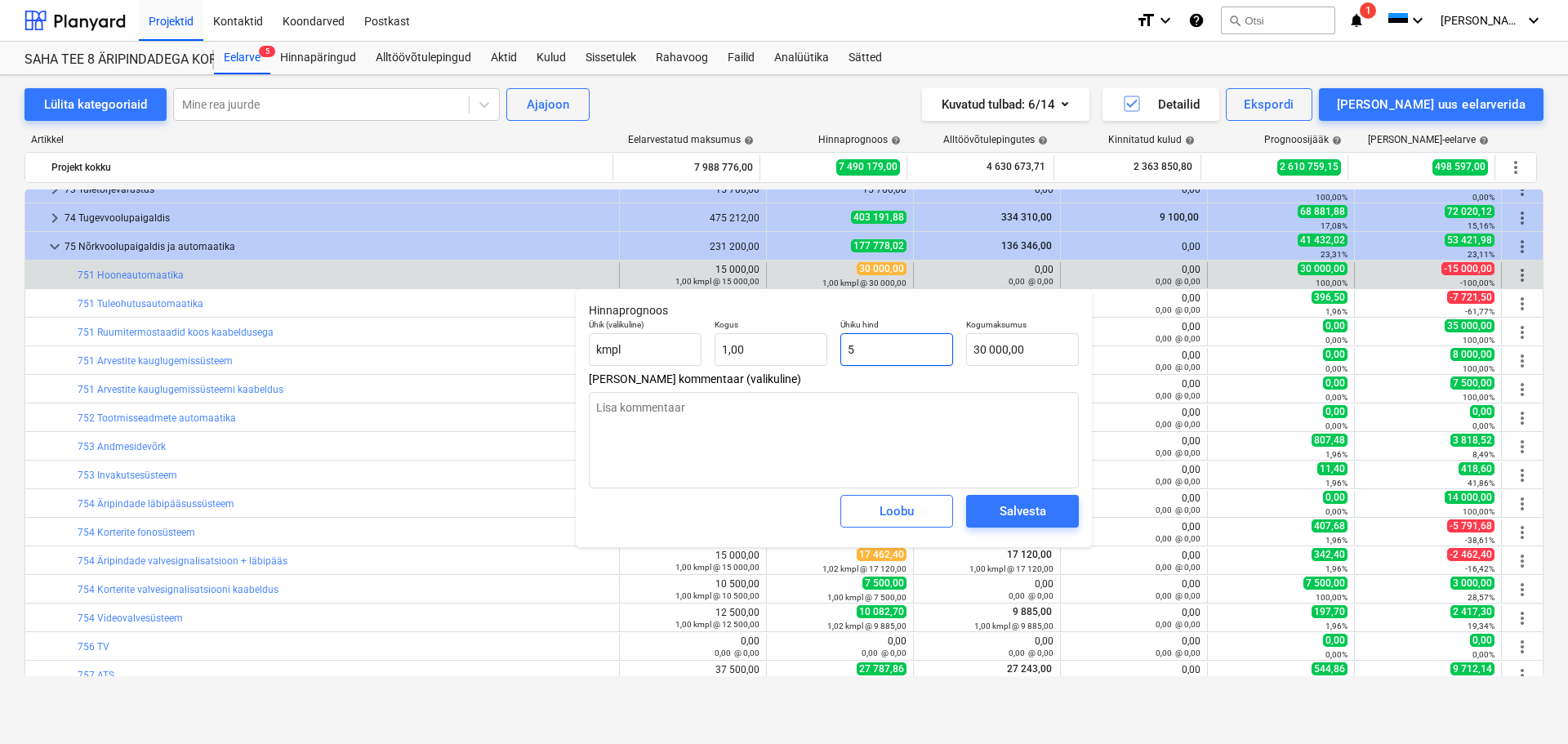
type input "5,00"
type textarea "x"
type input "55"
type input "55,00"
type textarea "x"
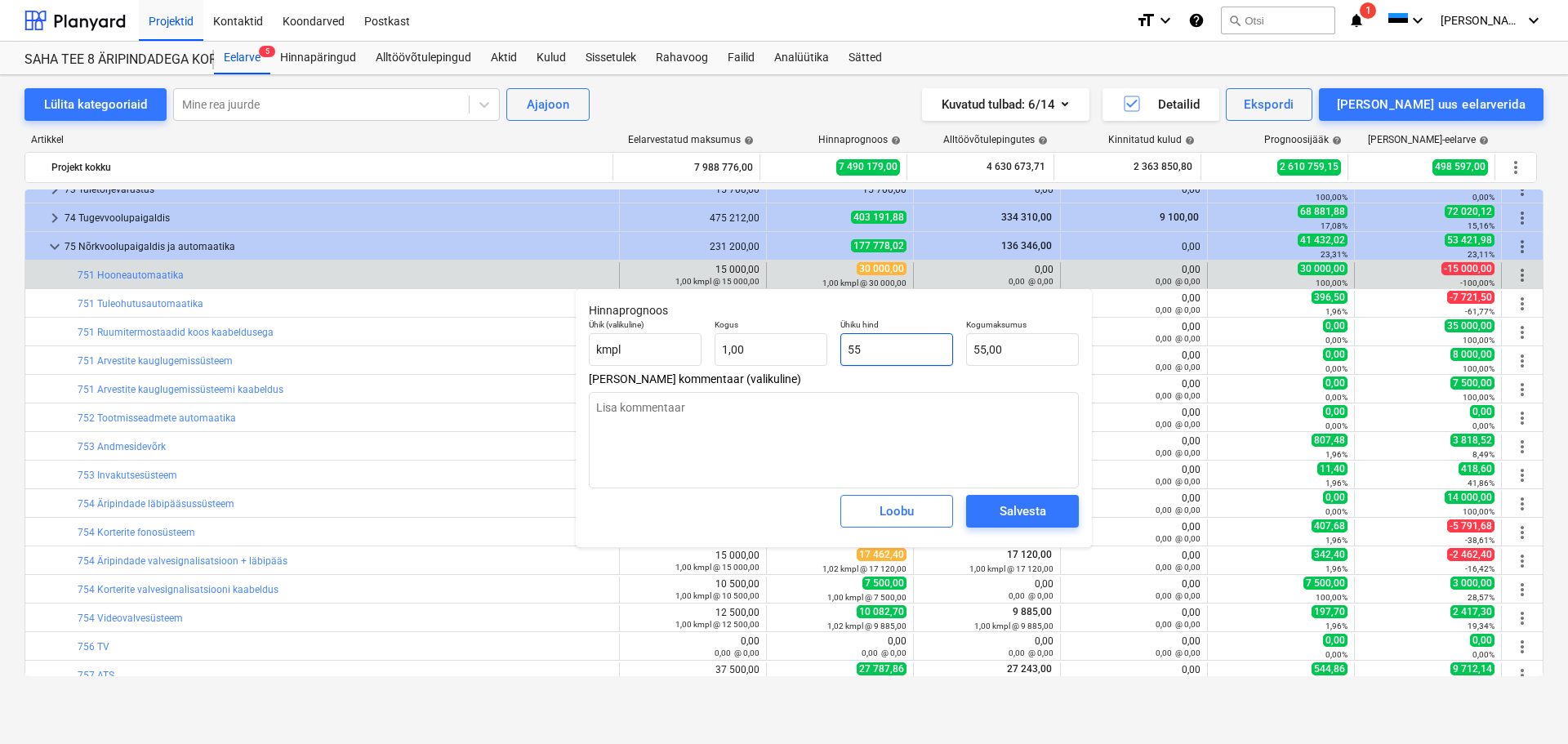
type input "550"
type input "550,00"
type textarea "x"
type input "5500"
type input "5 500,00"
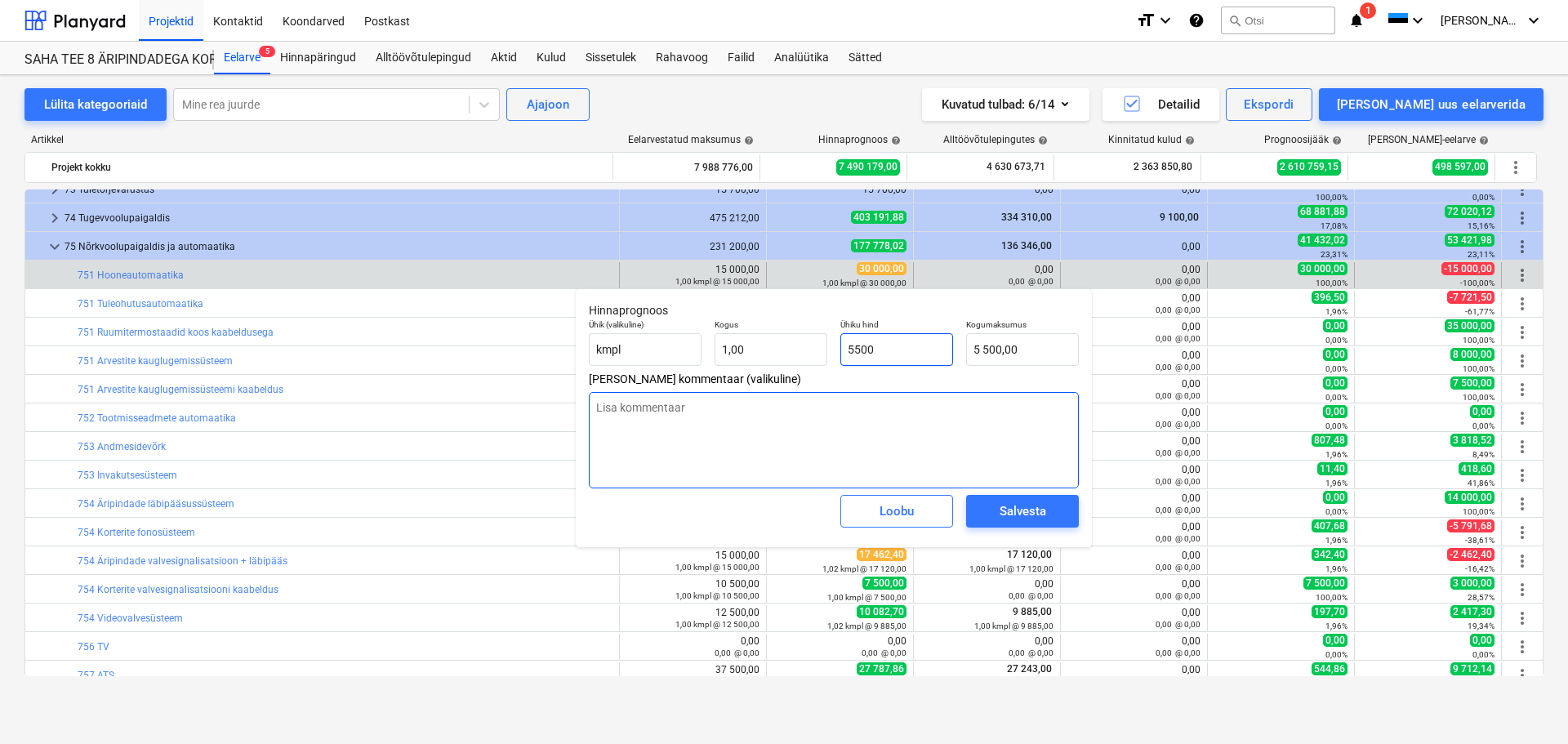
type textarea "x"
type input "55000"
type input "55 000,00"
type input "55000"
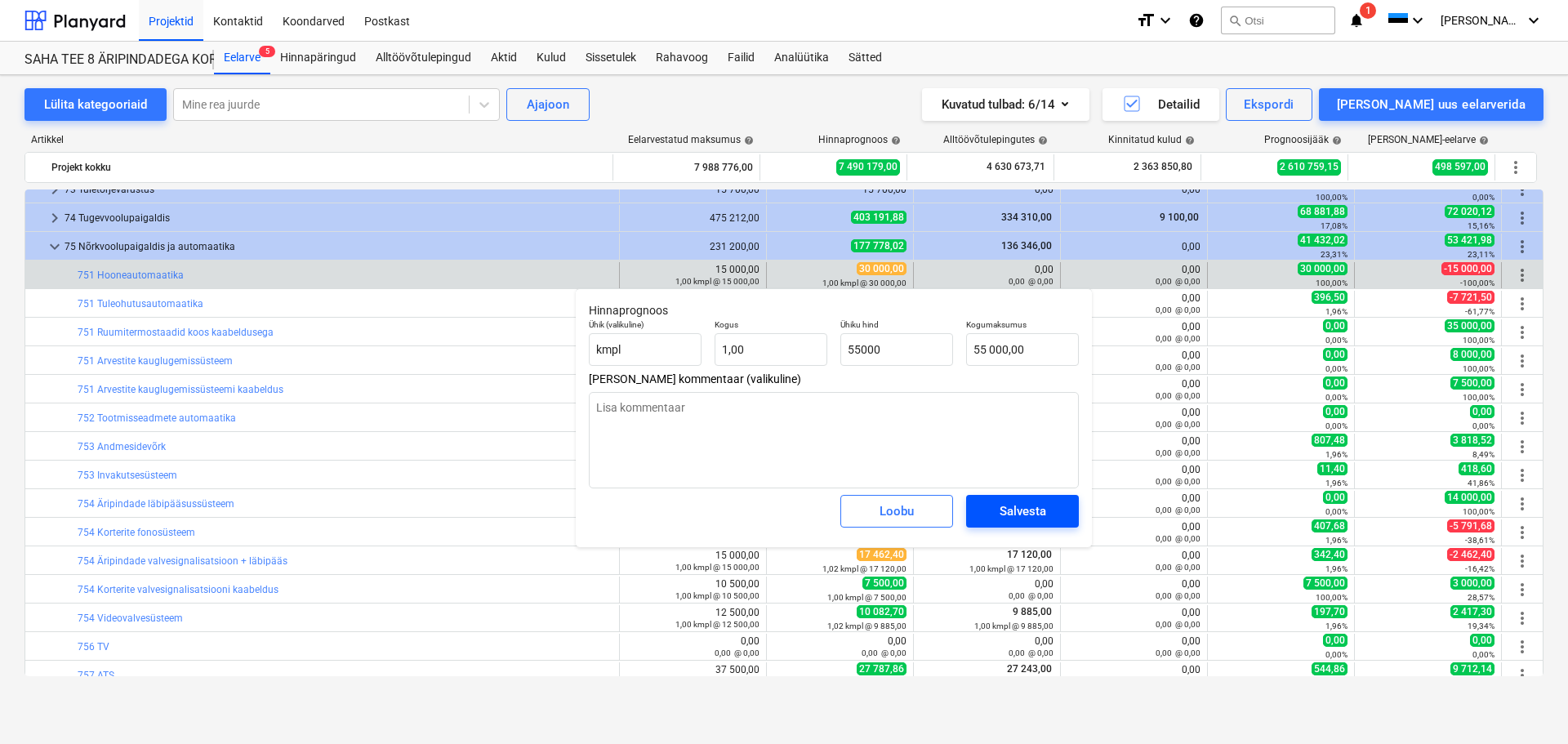
type textarea "x"
type input "55 000,00"
click at [980, 506] on button "Salvesta" at bounding box center [1023, 511] width 112 height 33
type textarea "x"
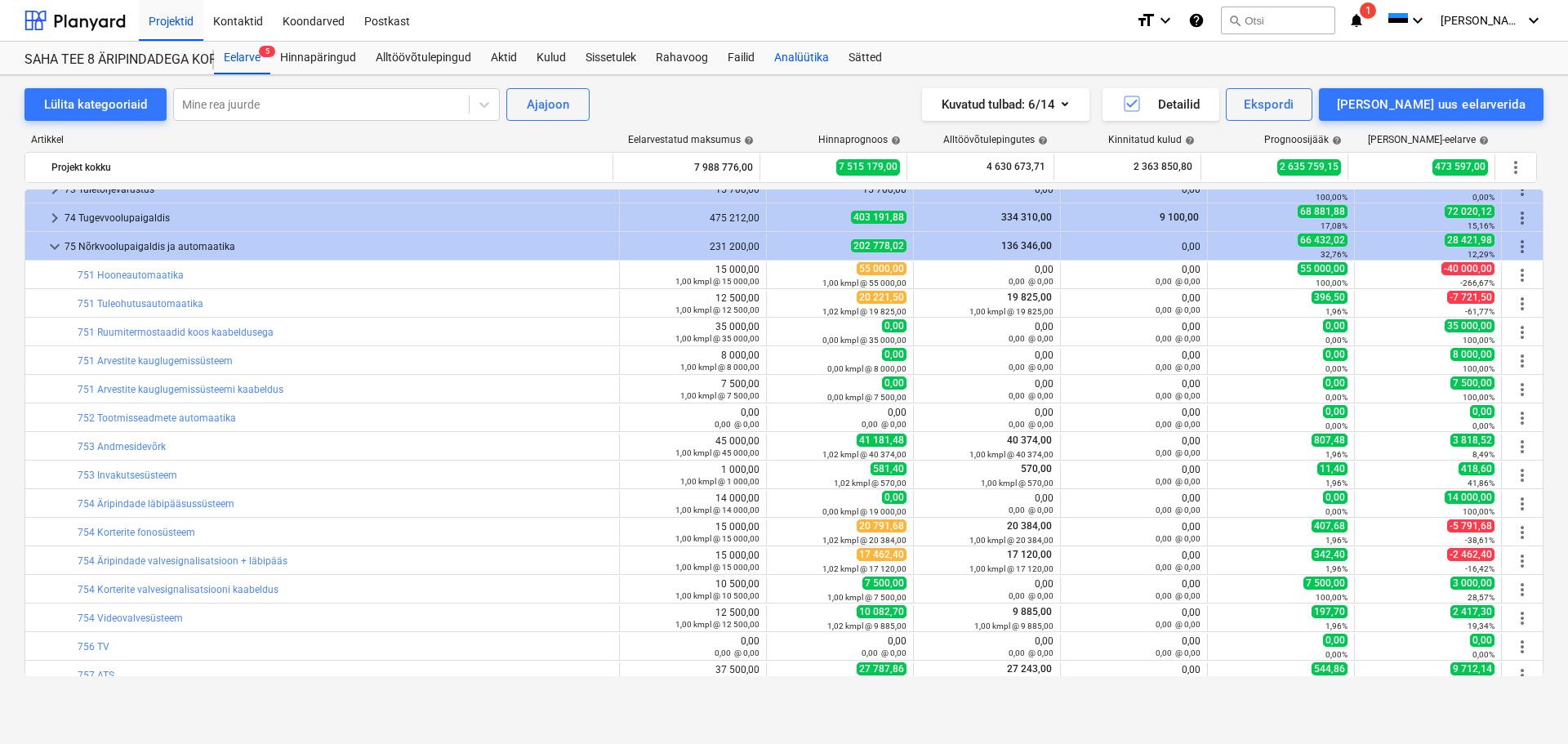
click at [787, 53] on div "Analüütika" at bounding box center [801, 58] width 74 height 33
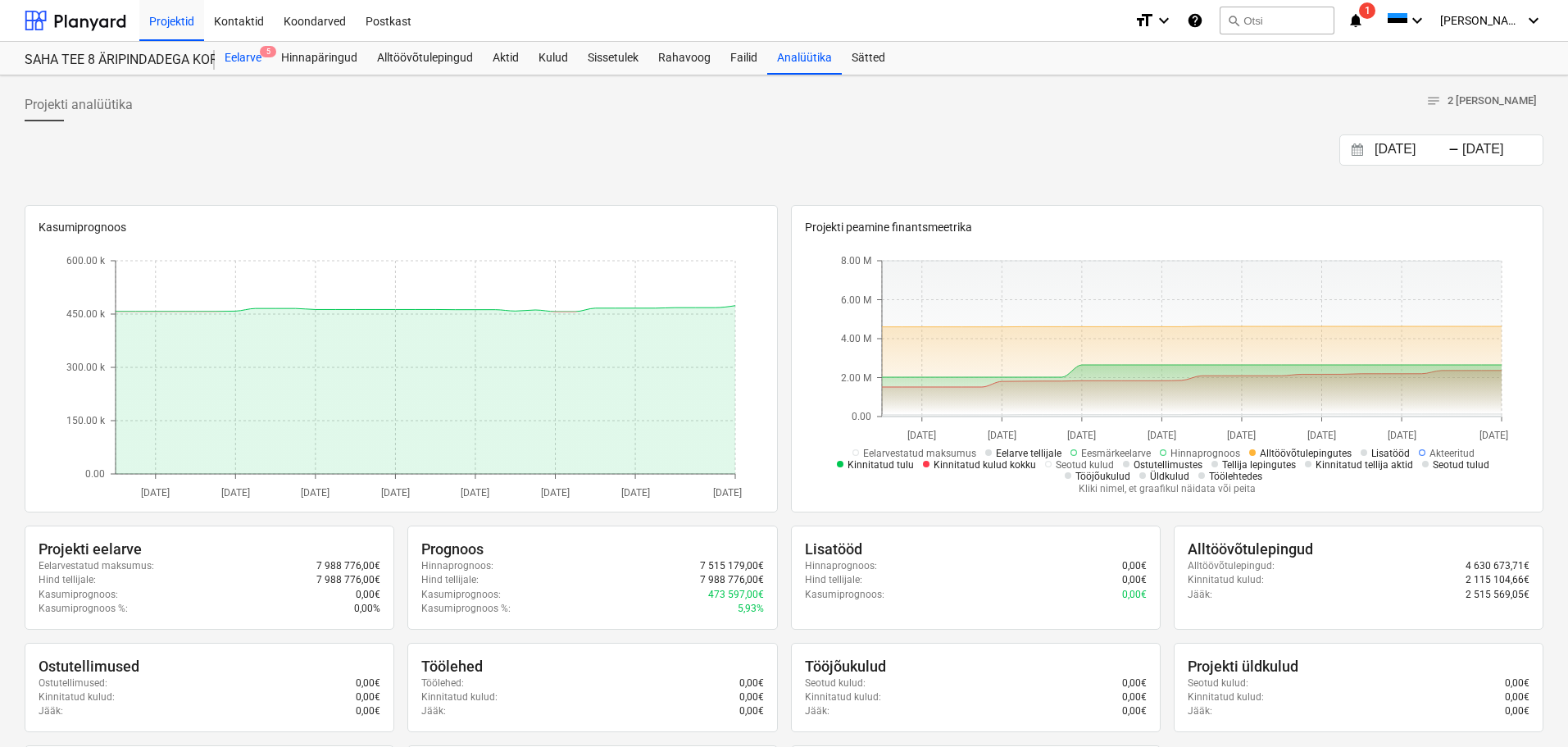
click at [248, 49] on div "Eelarve 5" at bounding box center [243, 58] width 56 height 33
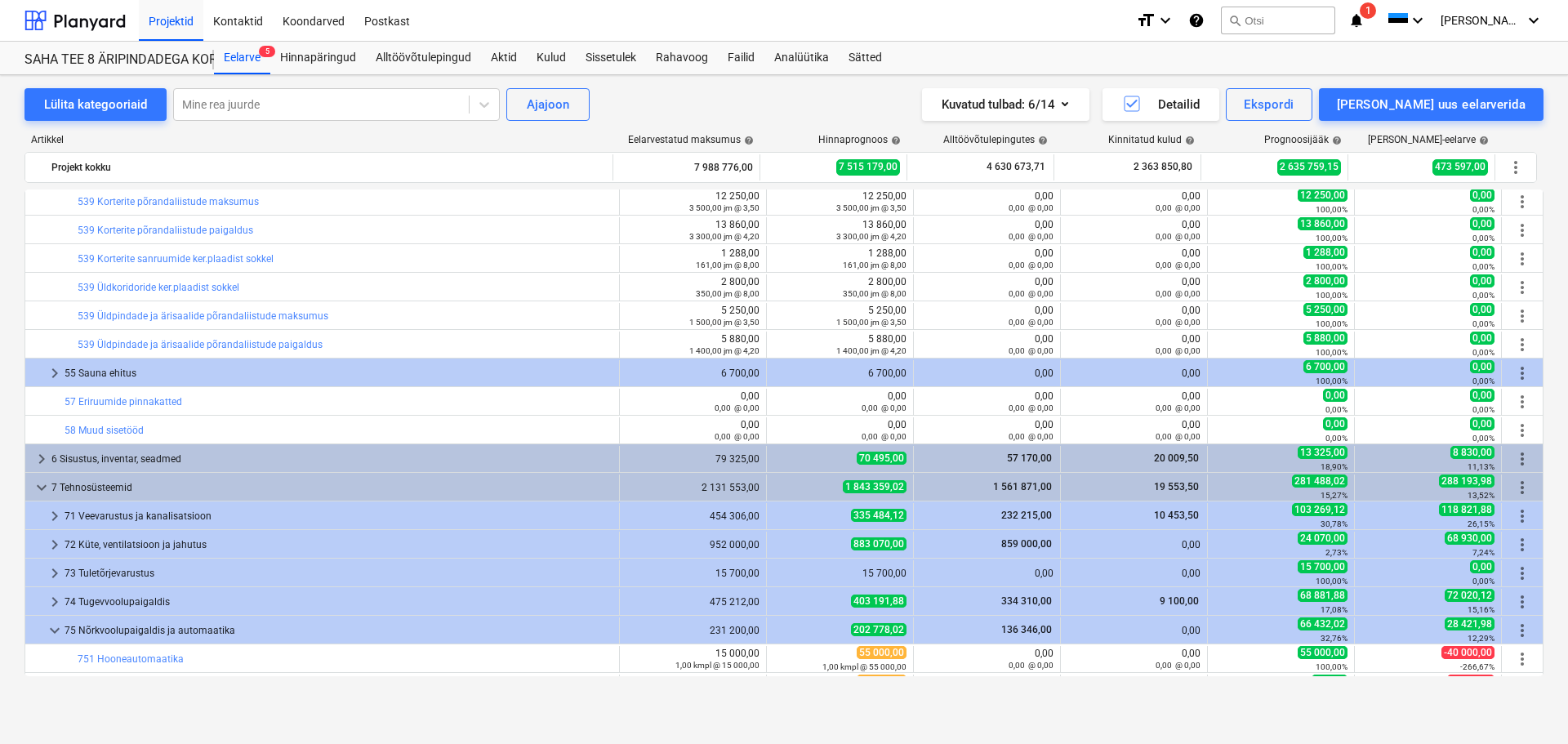
scroll to position [2799, 0]
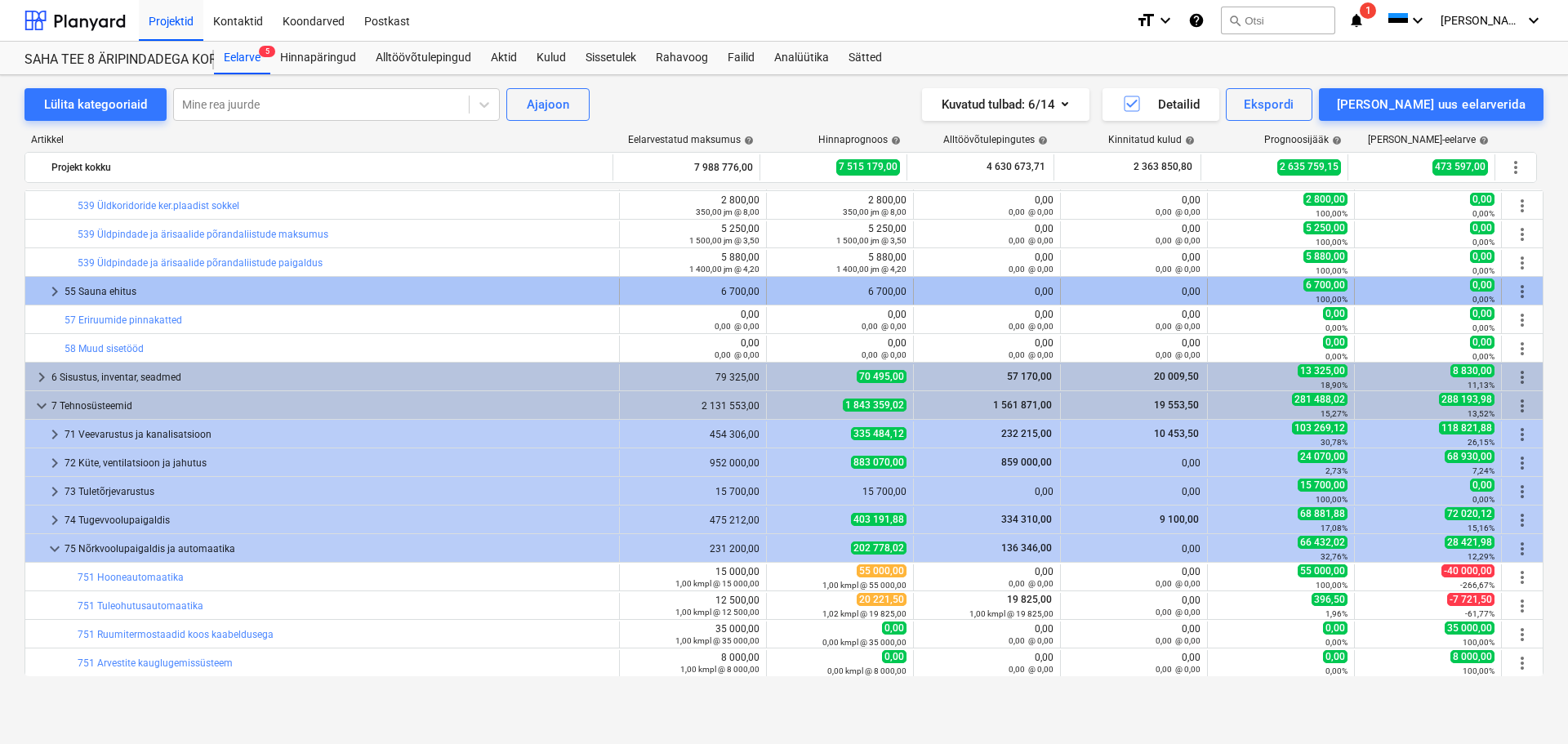
click at [52, 293] on span "keyboard_arrow_right" at bounding box center [54, 291] width 20 height 20
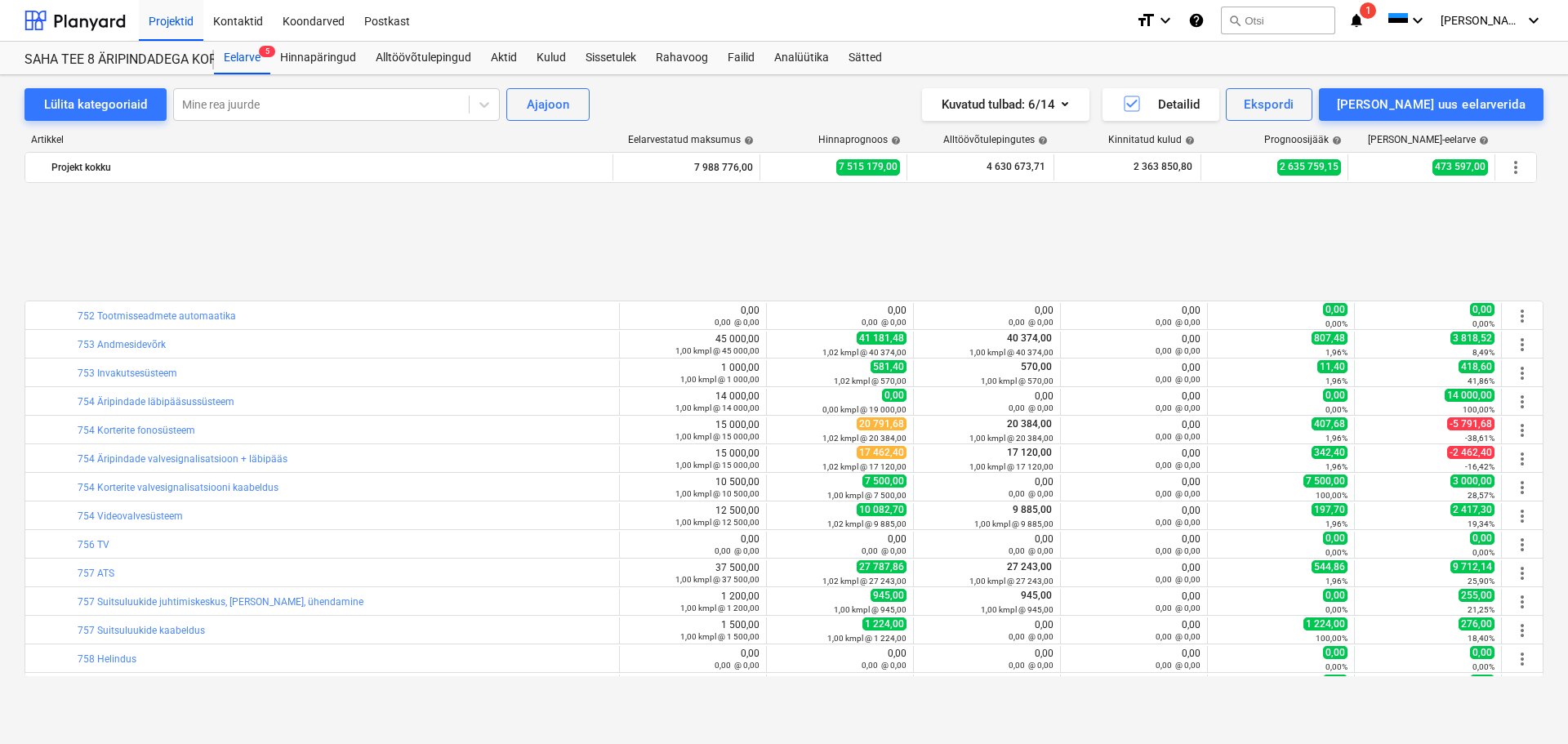
scroll to position [3452, 0]
